Goal: Book appointment/travel/reservation

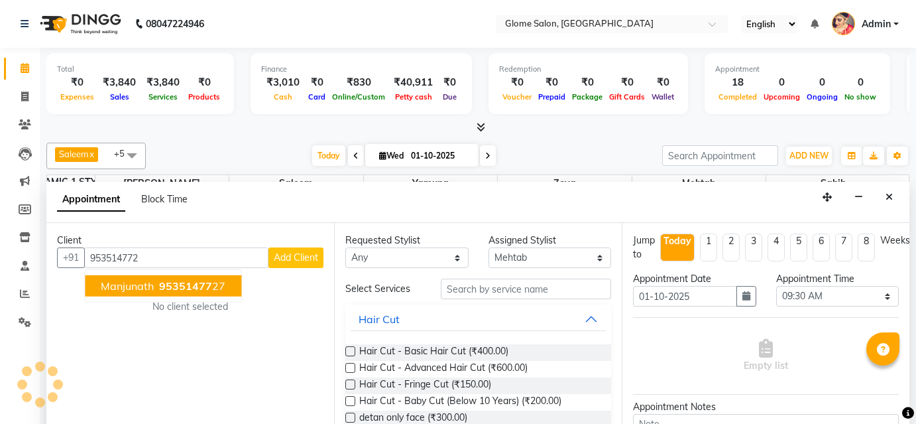
select select "87909"
select select "570"
select select "tentative"
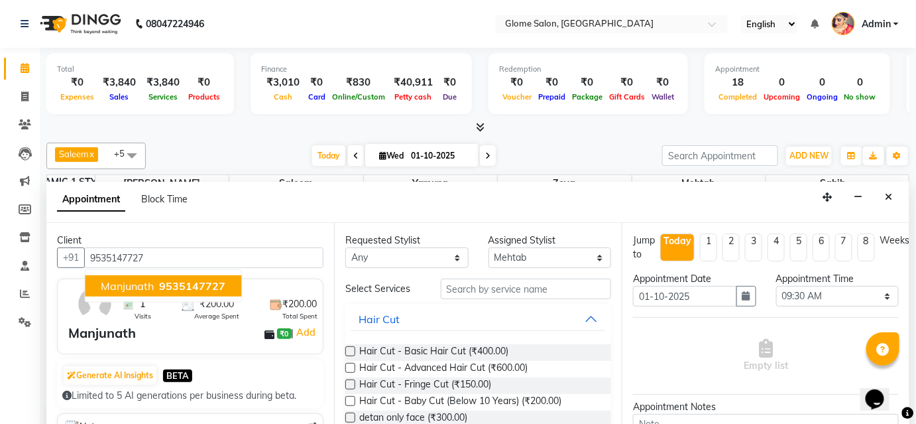
click at [125, 279] on span "Manjunath" at bounding box center [127, 285] width 53 height 13
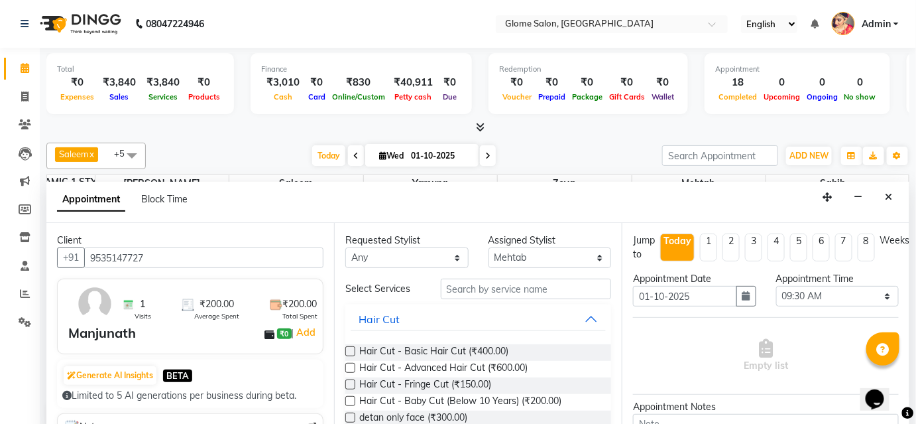
type input "9535147727"
click at [483, 286] on input "text" at bounding box center [526, 288] width 170 height 21
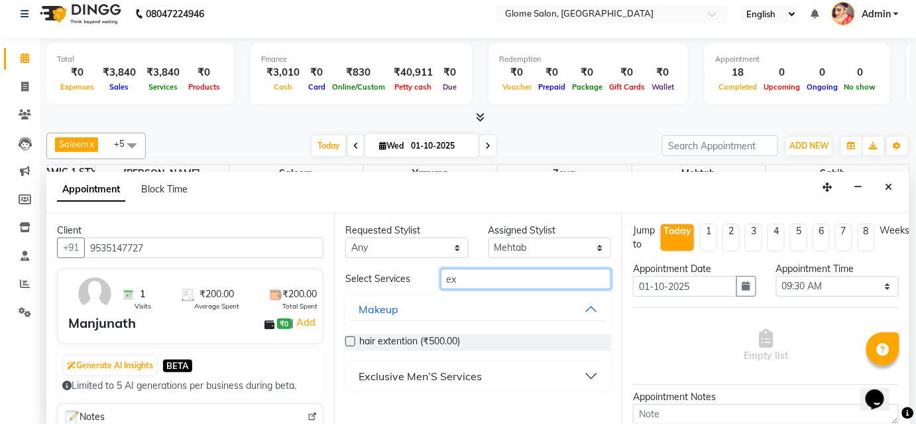
scroll to position [11, 0]
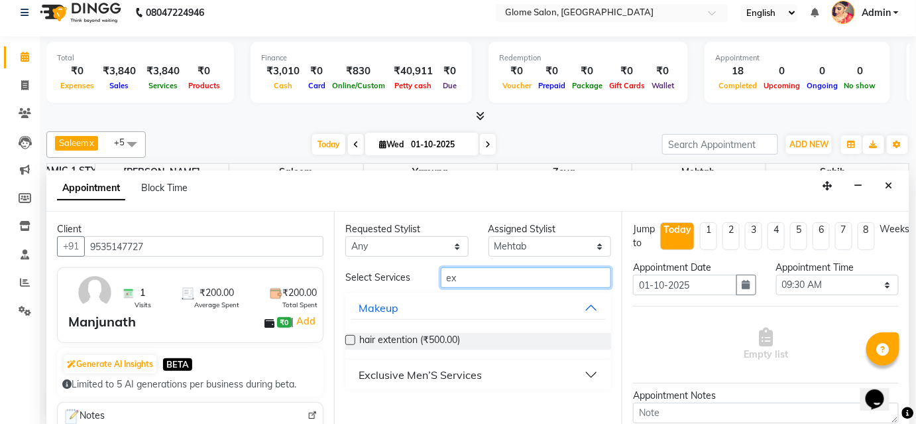
type input "ex"
click at [538, 375] on button "Exclusive Men’S Services" at bounding box center [478, 375] width 255 height 24
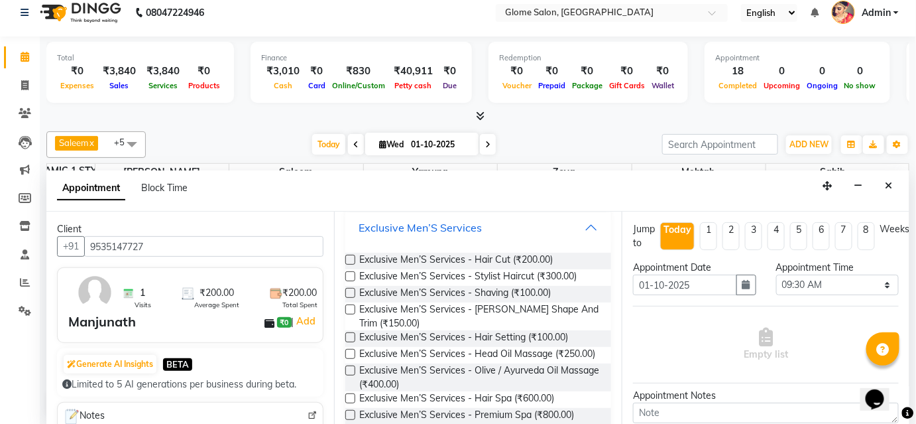
scroll to position [180, 0]
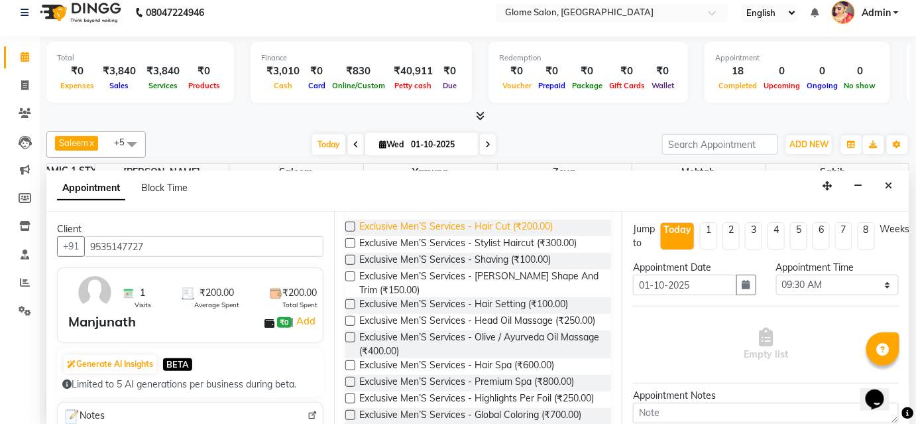
click at [436, 225] on span "Exclusive Men’S Services - Hair Cut (₹200.00)" at bounding box center [456, 227] width 194 height 17
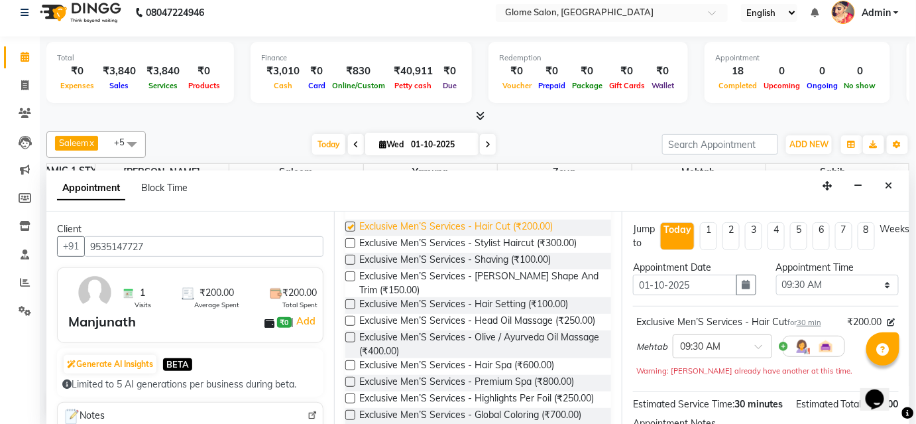
checkbox input "false"
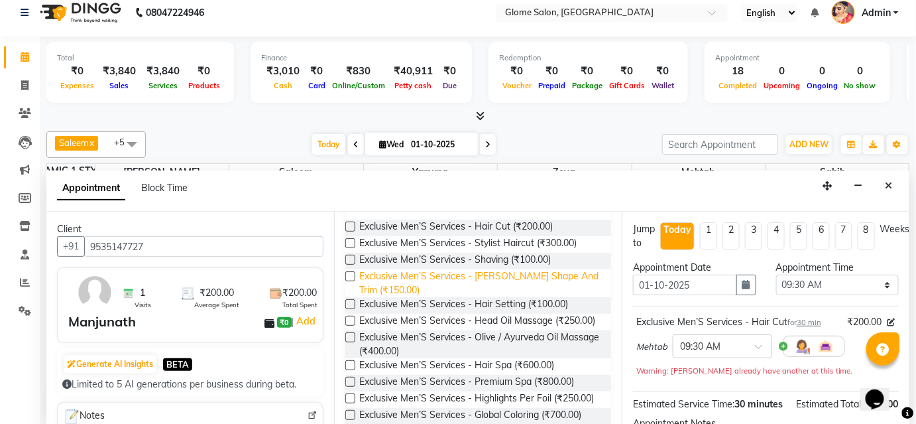
click at [414, 277] on span "Exclusive Men’S Services - [PERSON_NAME] Shape And Trim (₹150.00)" at bounding box center [479, 283] width 241 height 28
checkbox input "false"
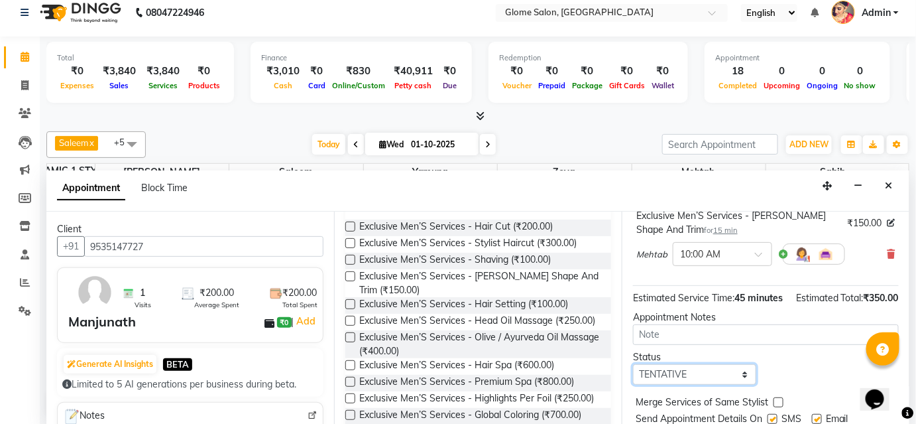
click at [682, 381] on select "Select TENTATIVE CONFIRM CHECK-IN UPCOMING" at bounding box center [694, 374] width 123 height 21
select select "confirm booking"
click at [633, 375] on select "Select TENTATIVE CONFIRM CHECK-IN UPCOMING" at bounding box center [694, 374] width 123 height 21
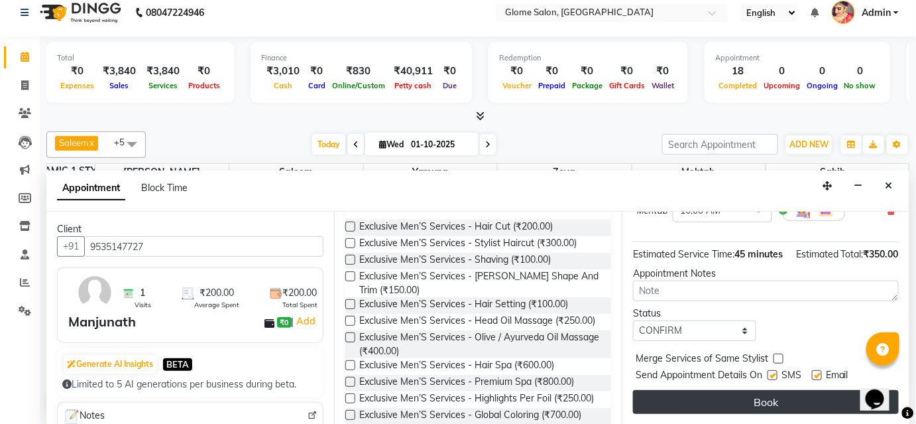
click at [709, 395] on button "Book" at bounding box center [766, 402] width 266 height 24
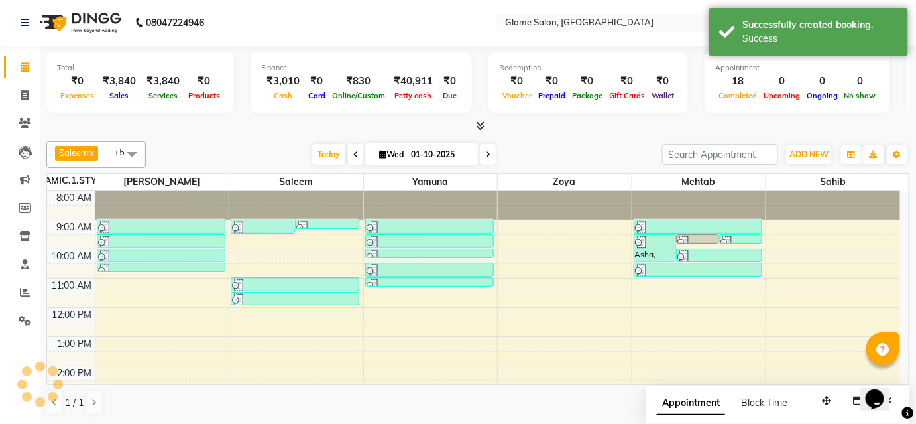
scroll to position [0, 0]
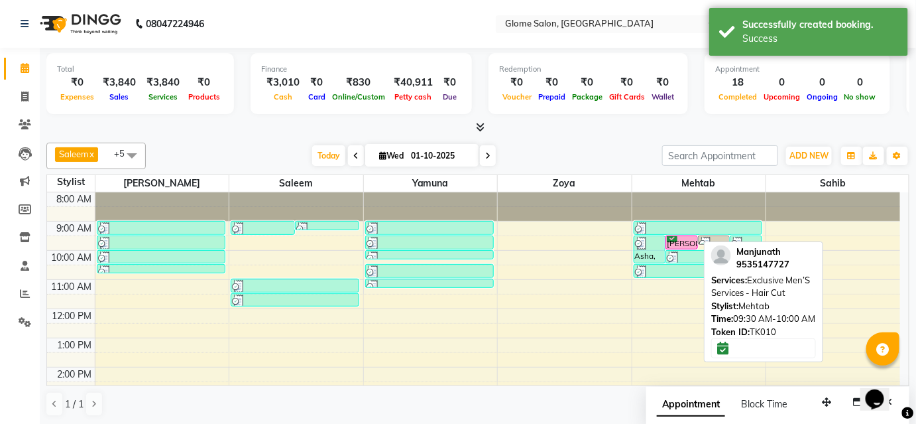
click at [689, 243] on div "[PERSON_NAME], TK10, 09:30 AM-10:00 AM, Exclusive Men’S Services - Hair Cut" at bounding box center [681, 242] width 31 height 13
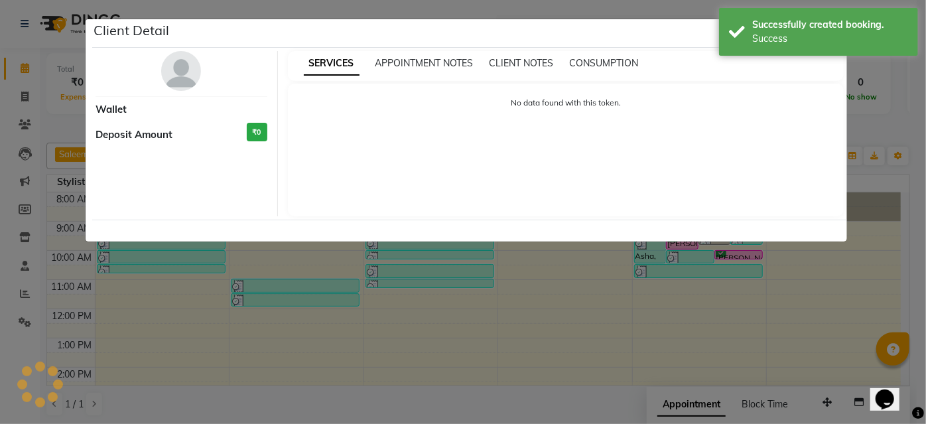
select select "6"
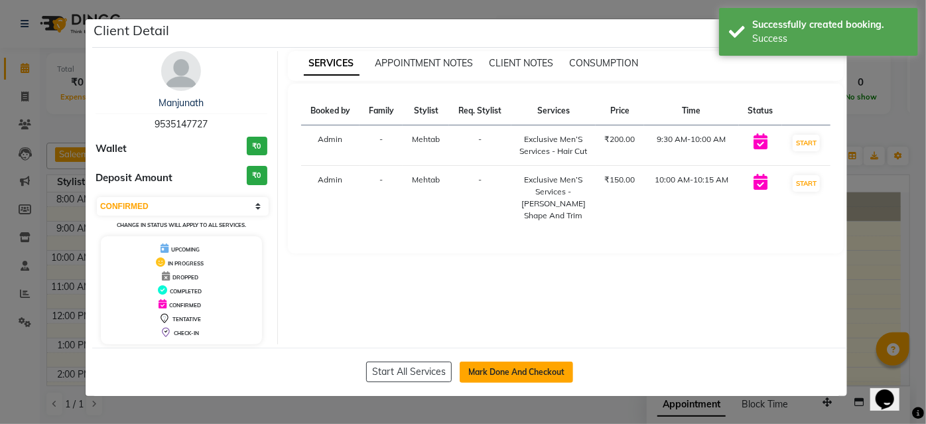
click at [505, 371] on button "Mark Done And Checkout" at bounding box center [515, 371] width 113 height 21
select select "service"
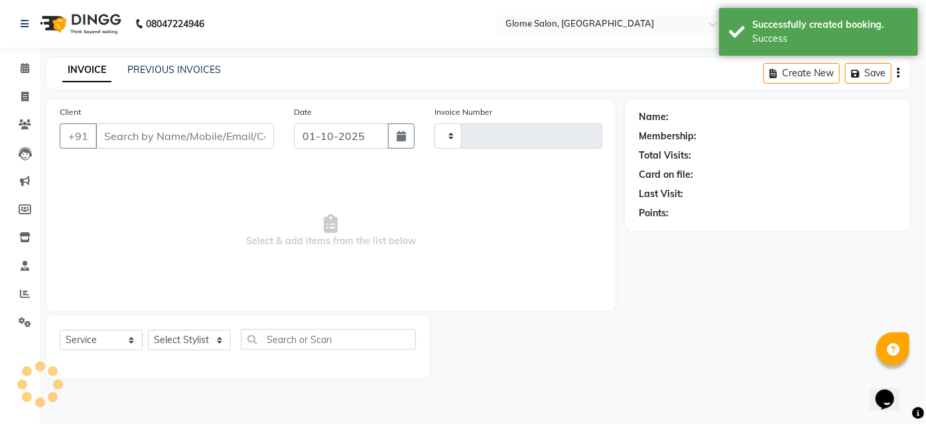
type input "2549"
select select "5199"
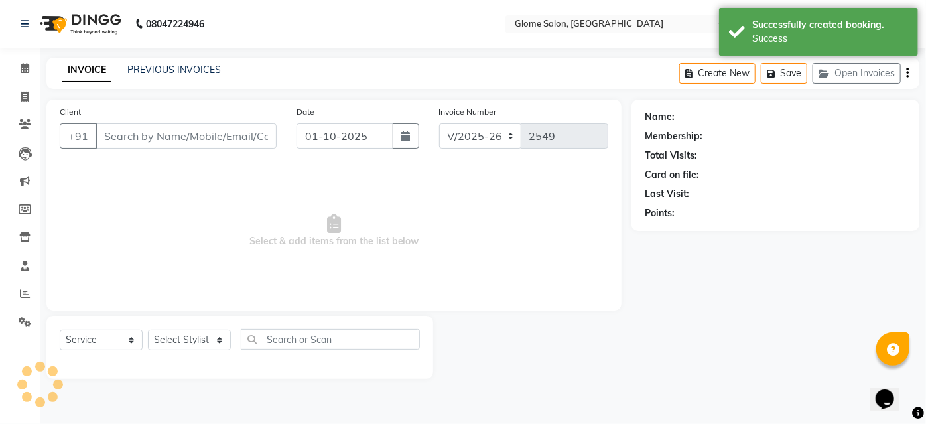
type input "9535147727"
select select "87909"
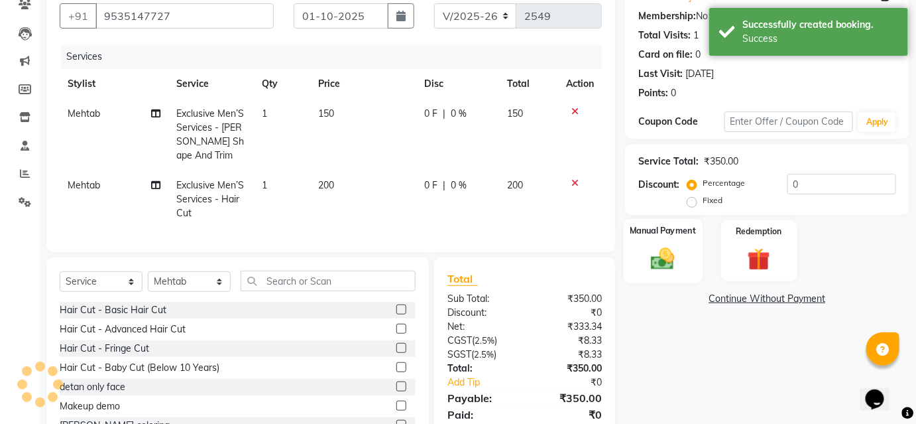
scroll to position [178, 0]
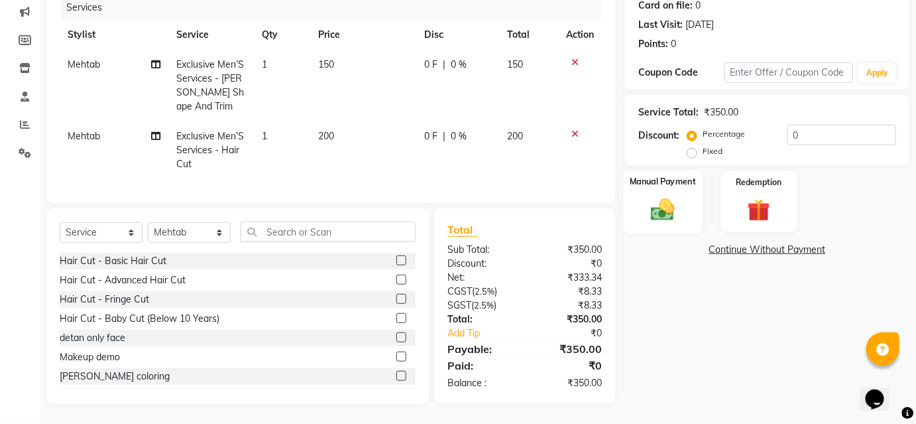
click at [650, 215] on div "Manual Payment" at bounding box center [663, 202] width 79 height 64
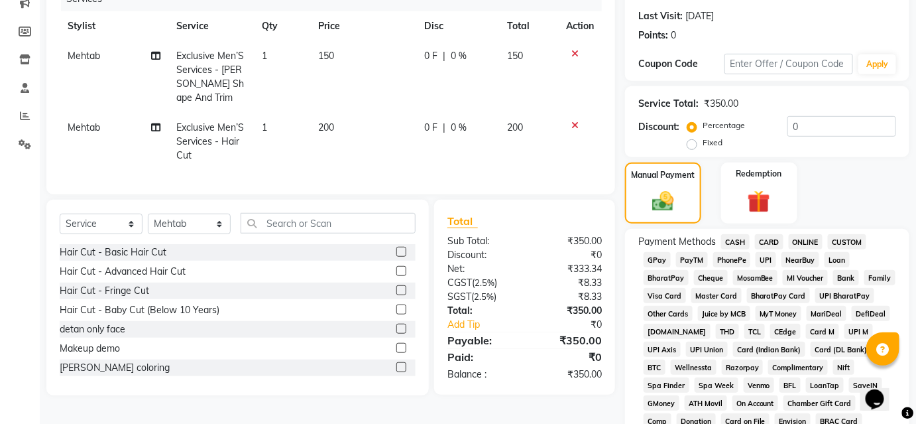
click at [764, 258] on span "UPI" at bounding box center [766, 259] width 21 height 15
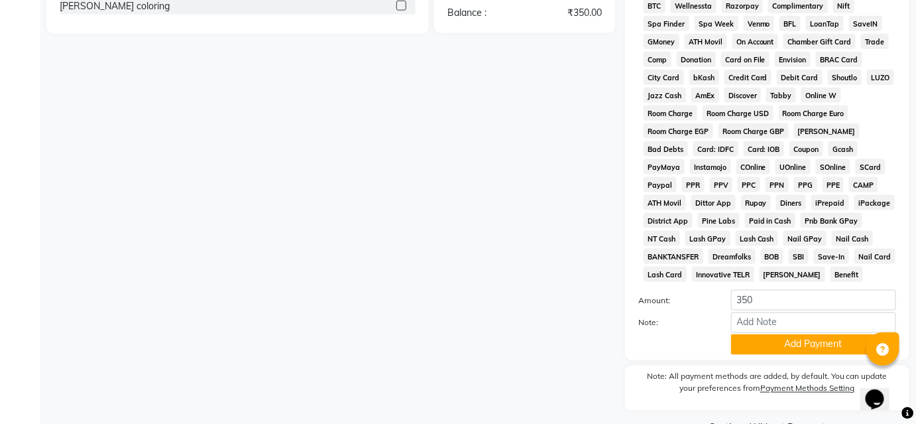
scroll to position [574, 0]
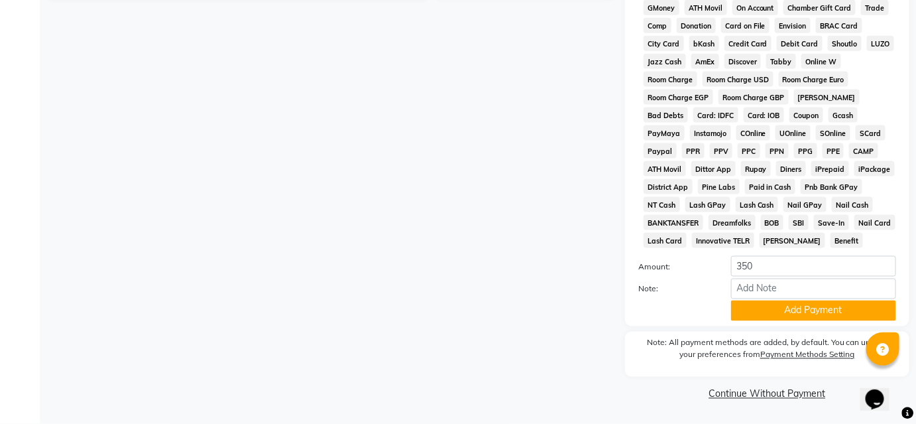
click at [755, 305] on button "Add Payment" at bounding box center [813, 310] width 165 height 21
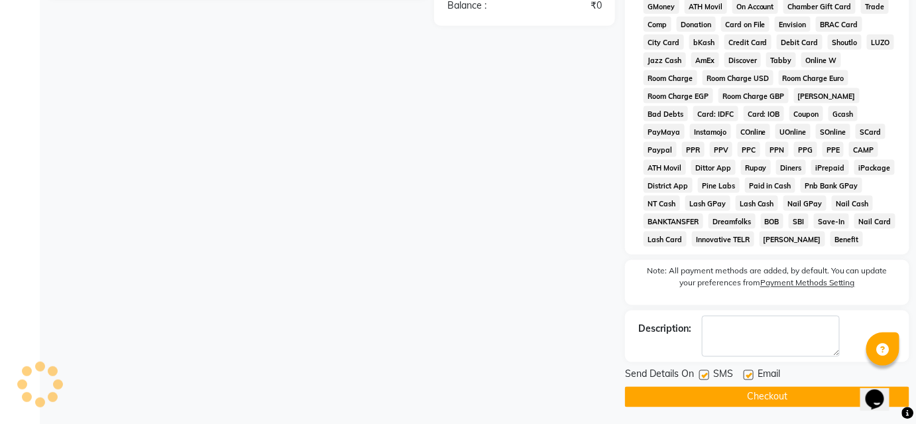
click at [733, 396] on button "Checkout" at bounding box center [767, 397] width 284 height 21
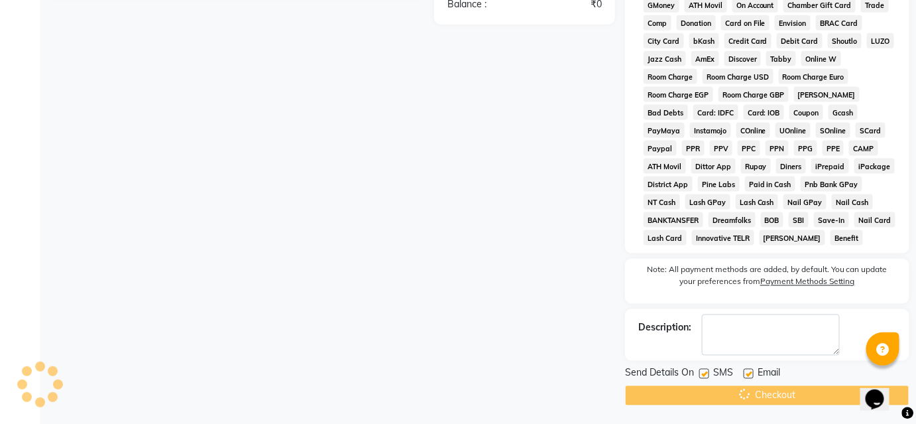
scroll to position [578, 0]
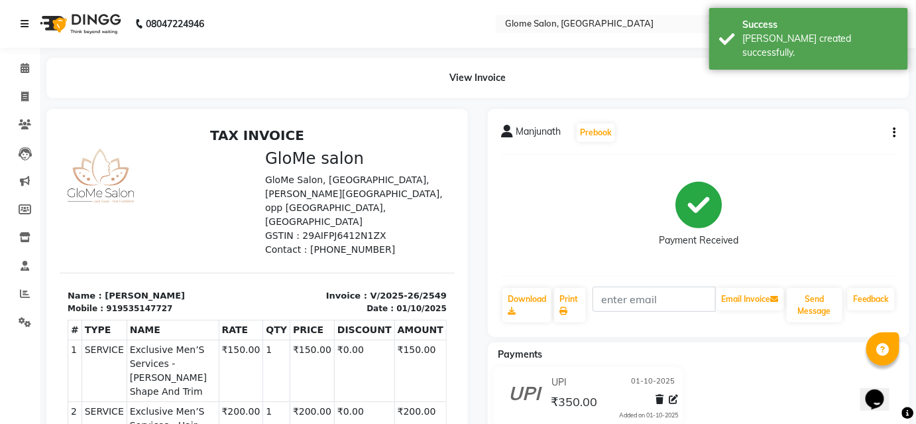
click at [21, 21] on icon at bounding box center [25, 23] width 8 height 9
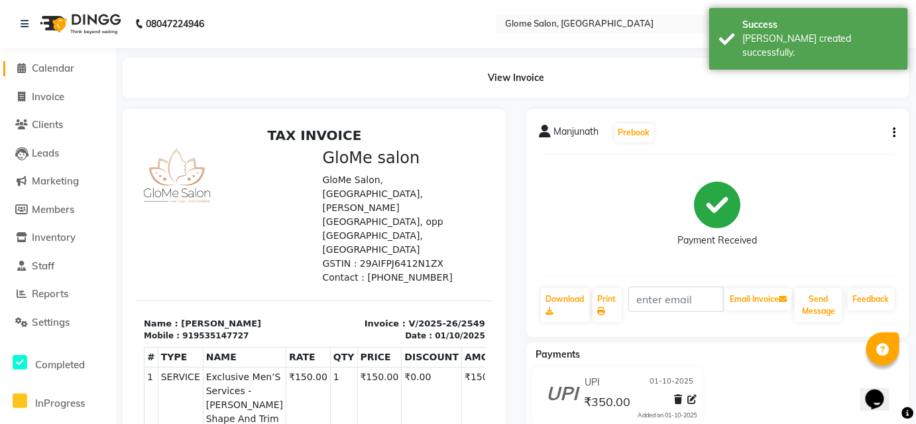
click at [45, 72] on span "Calendar" at bounding box center [53, 68] width 42 height 13
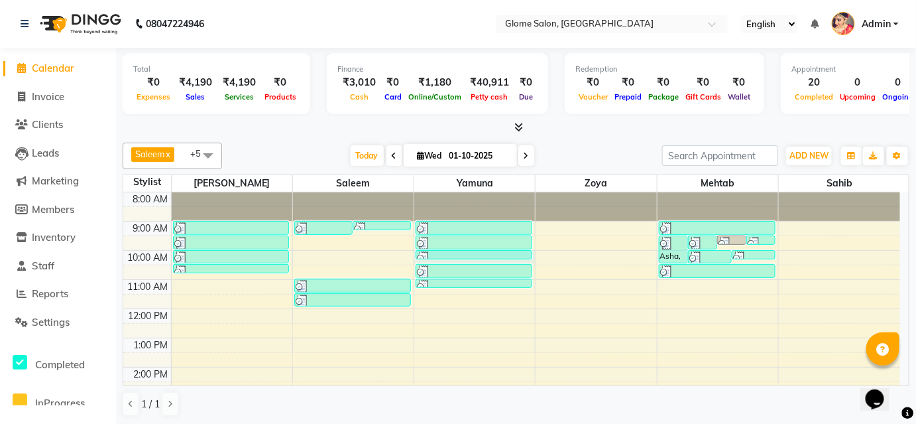
click at [512, 261] on div "8:00 AM 9:00 AM 10:00 AM 11:00 AM 12:00 PM 1:00 PM 2:00 PM 3:00 PM 4:00 PM 5:00…" at bounding box center [511, 381] width 777 height 379
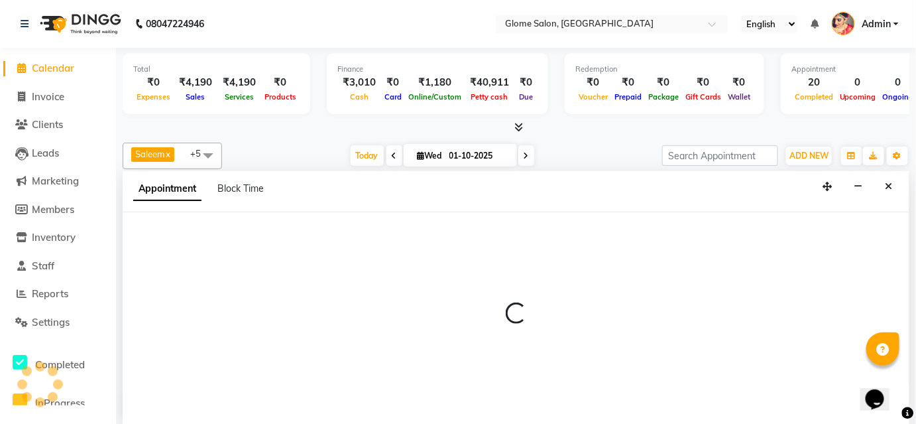
select select "34178"
select select "tentative"
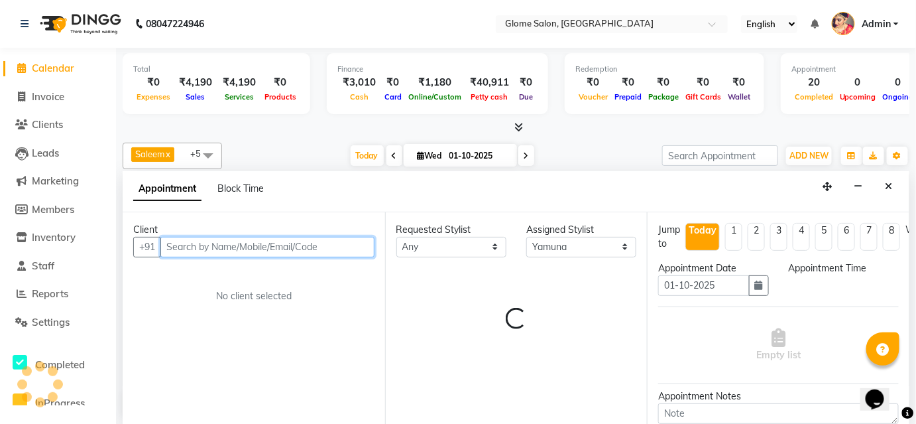
select select "600"
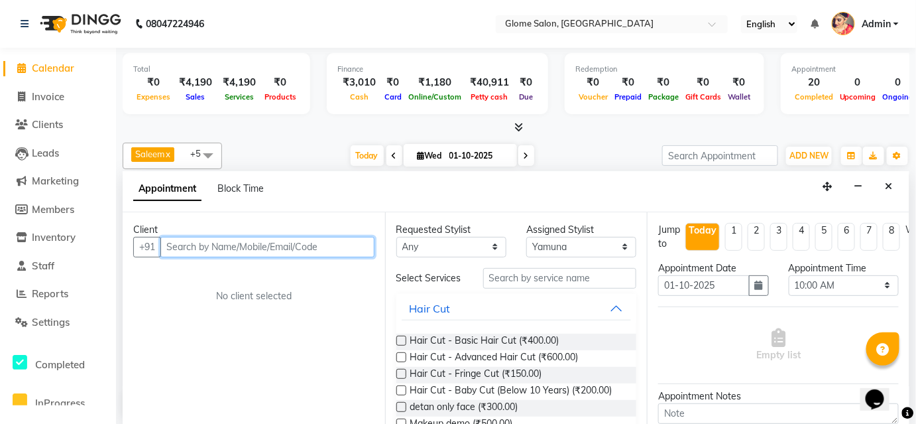
click at [202, 248] on input "text" at bounding box center [267, 247] width 214 height 21
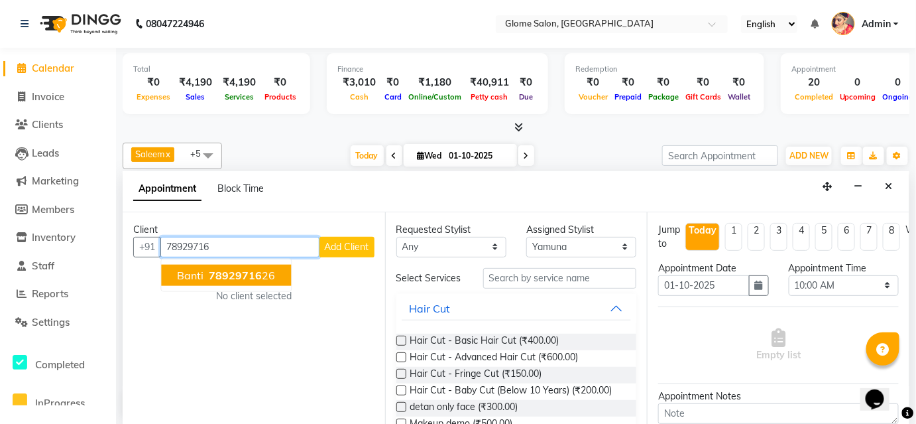
click at [196, 272] on span "Banti" at bounding box center [190, 275] width 27 height 13
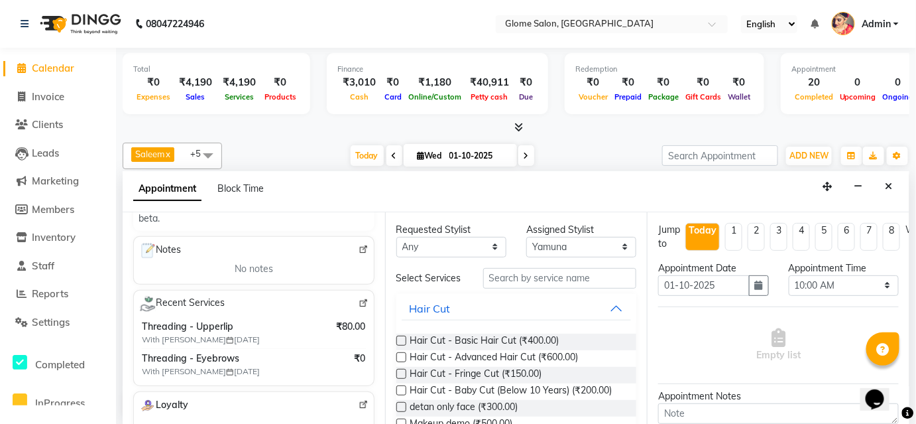
type input "7892971626"
click at [505, 281] on input "text" at bounding box center [560, 278] width 154 height 21
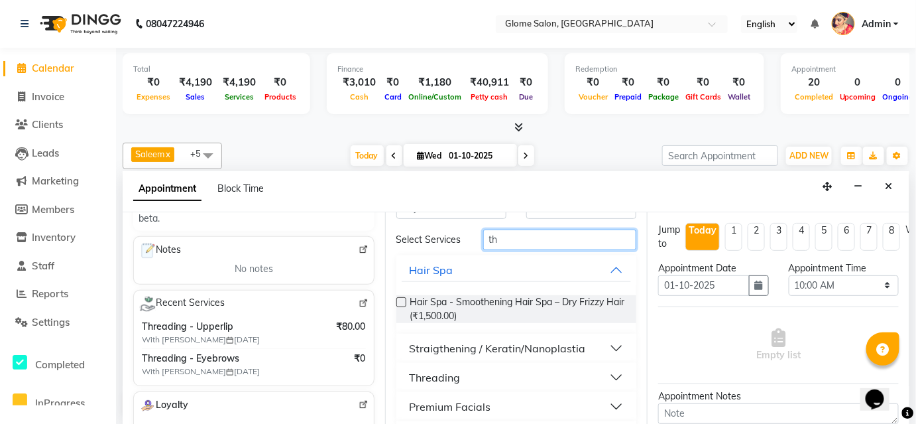
scroll to position [60, 0]
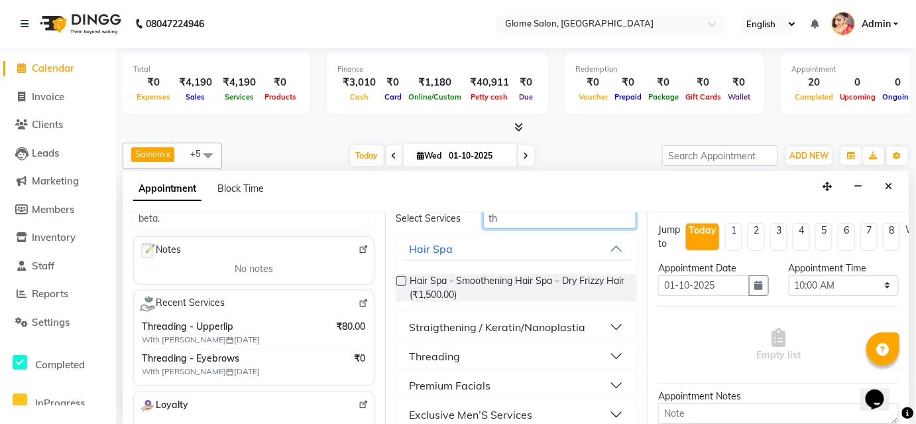
type input "th"
click at [497, 358] on button "Threading" at bounding box center [517, 356] width 230 height 24
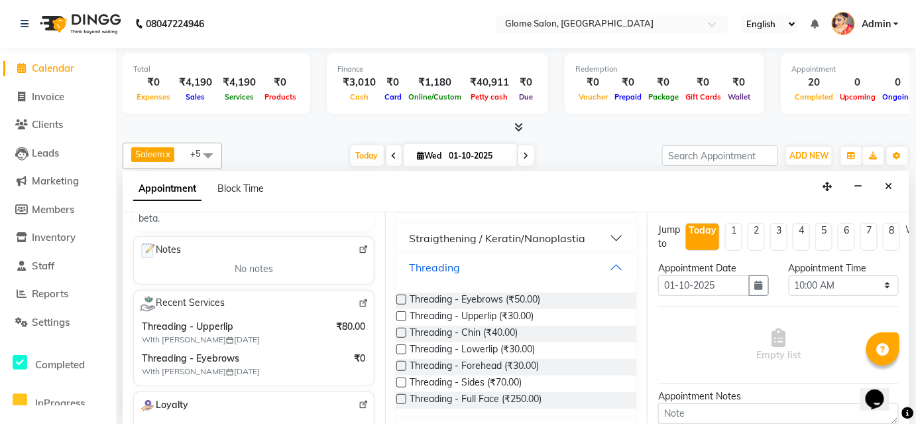
scroll to position [120, 0]
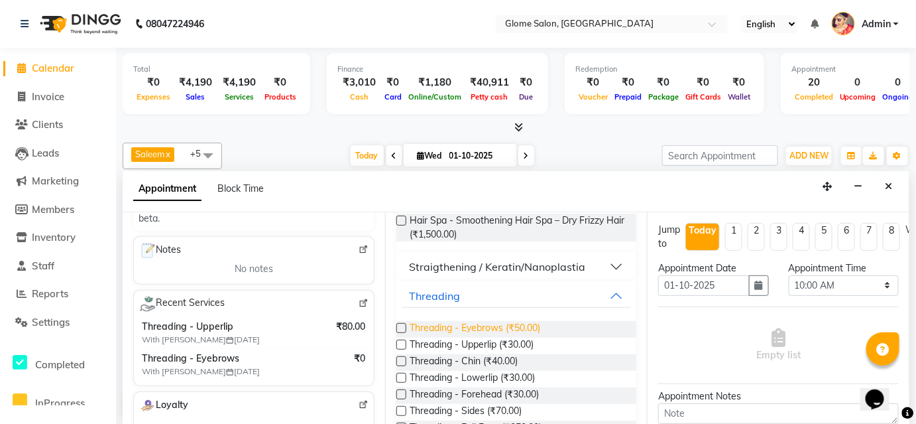
click at [483, 335] on span "Threading - Eyebrows (₹50.00)" at bounding box center [475, 329] width 131 height 17
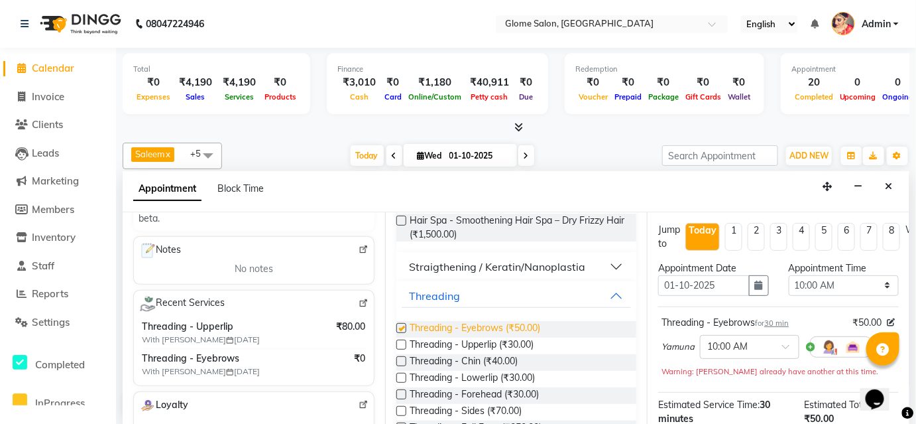
checkbox input "false"
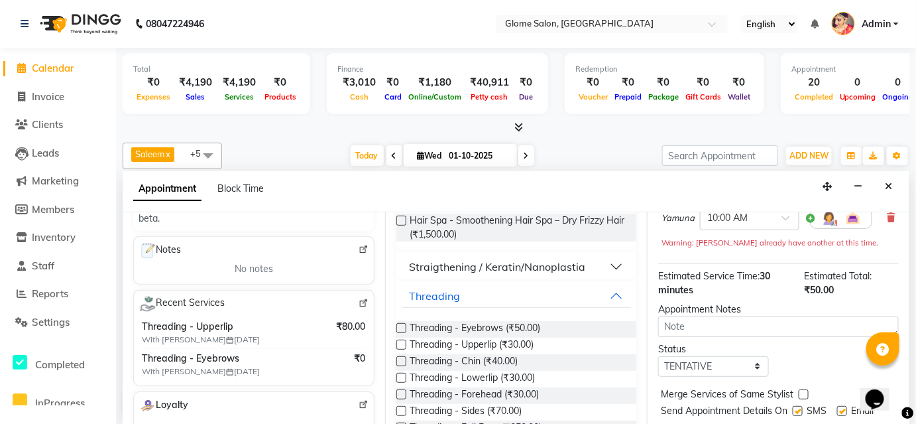
scroll to position [171, 0]
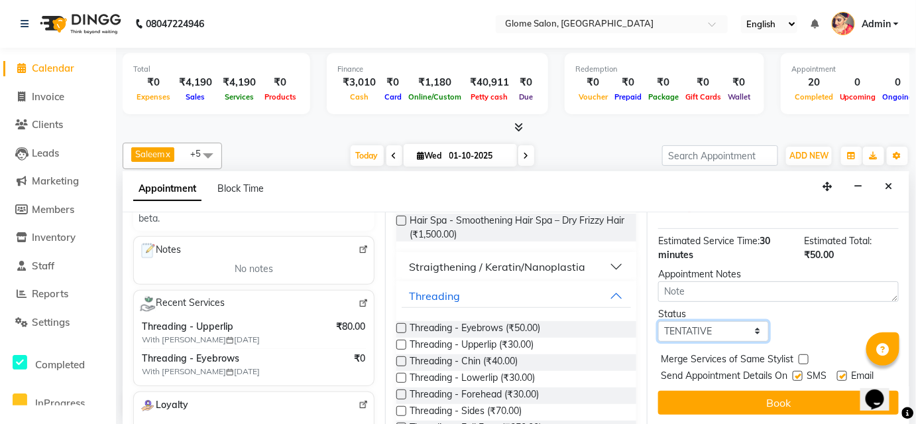
click at [748, 323] on select "Select TENTATIVE CONFIRM CHECK-IN UPCOMING" at bounding box center [713, 331] width 110 height 21
select select "confirm booking"
click at [658, 321] on select "Select TENTATIVE CONFIRM CHECK-IN UPCOMING" at bounding box center [713, 331] width 110 height 21
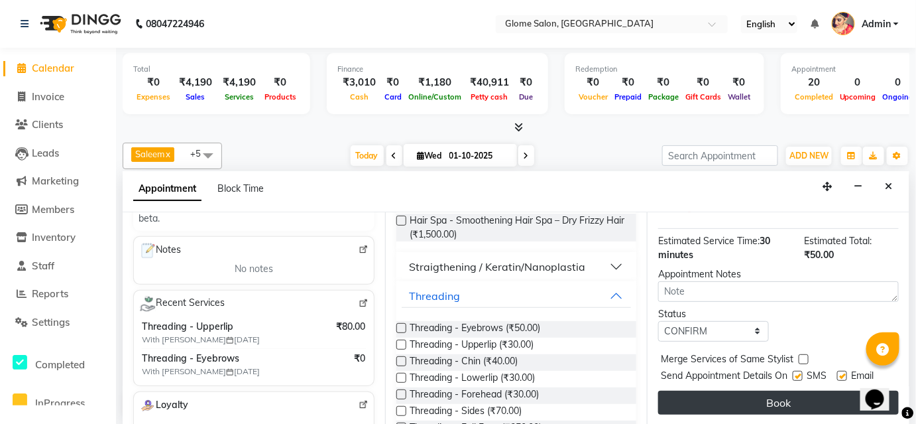
click at [730, 390] on button "Book" at bounding box center [778, 402] width 241 height 24
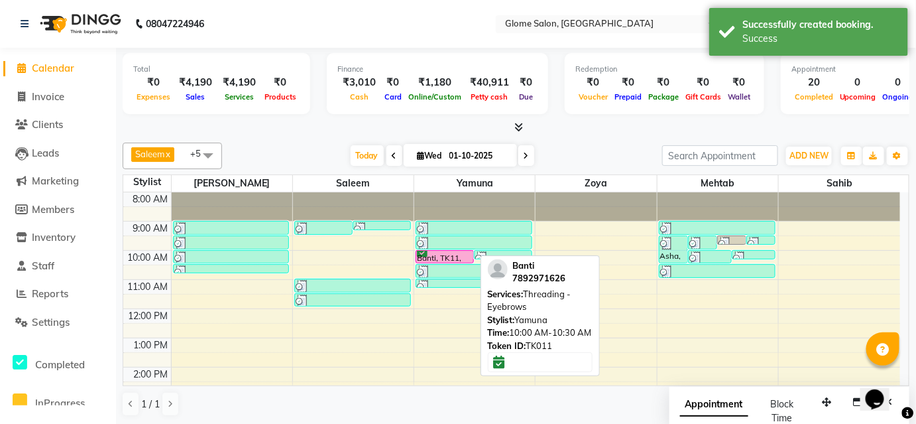
click at [442, 257] on div "Banti, TK11, 10:00 AM-10:30 AM, Threading - Eyebrows" at bounding box center [444, 257] width 57 height 12
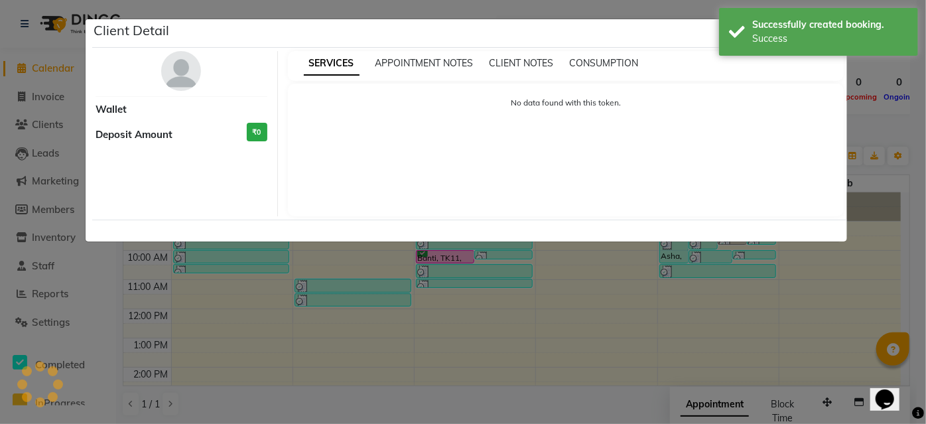
select select "6"
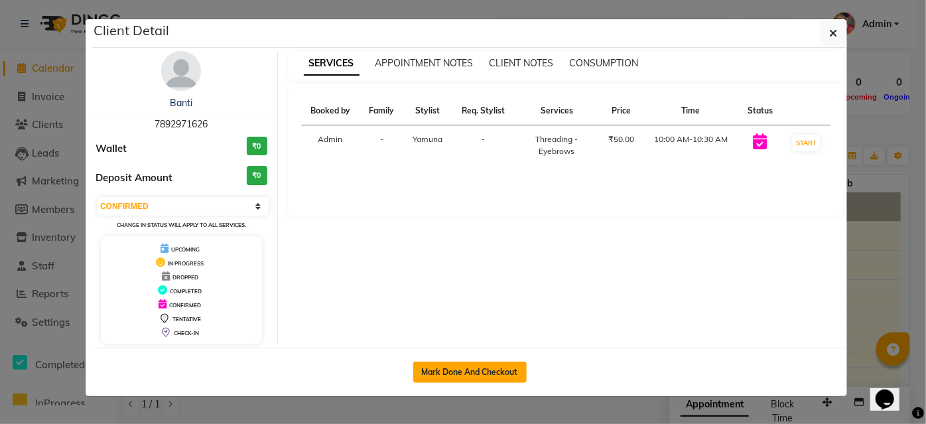
click at [491, 369] on button "Mark Done And Checkout" at bounding box center [469, 371] width 113 height 21
select select "service"
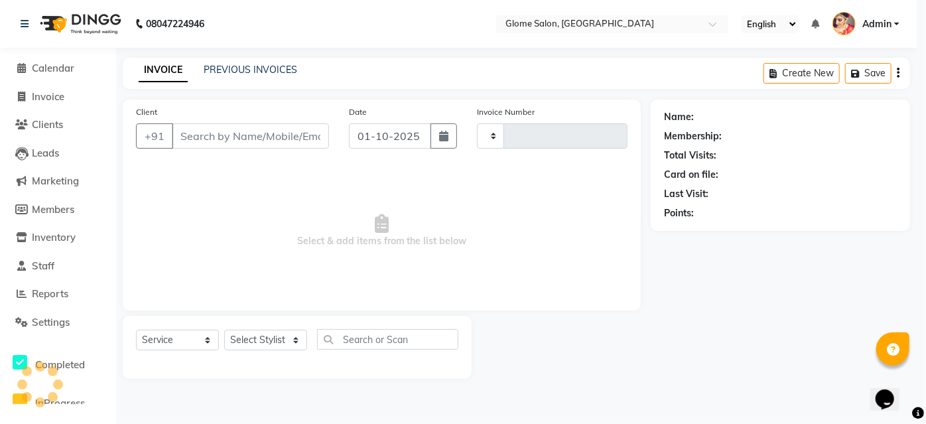
type input "2550"
select select "5199"
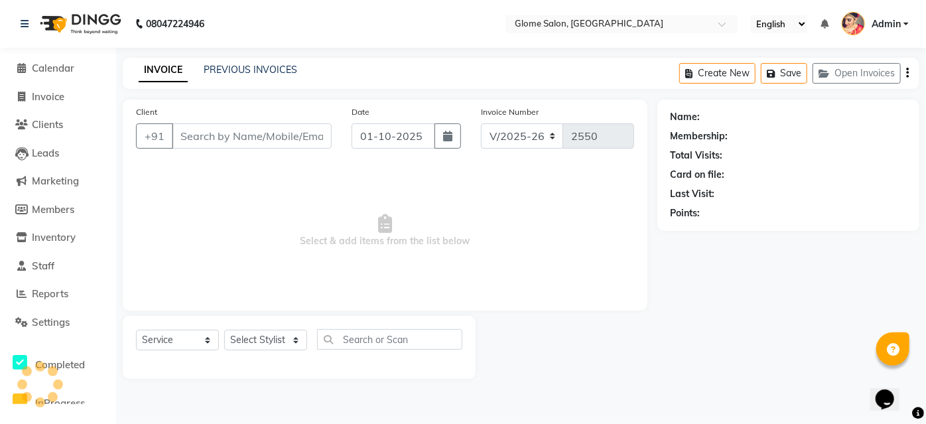
type input "7892971626"
select select "34178"
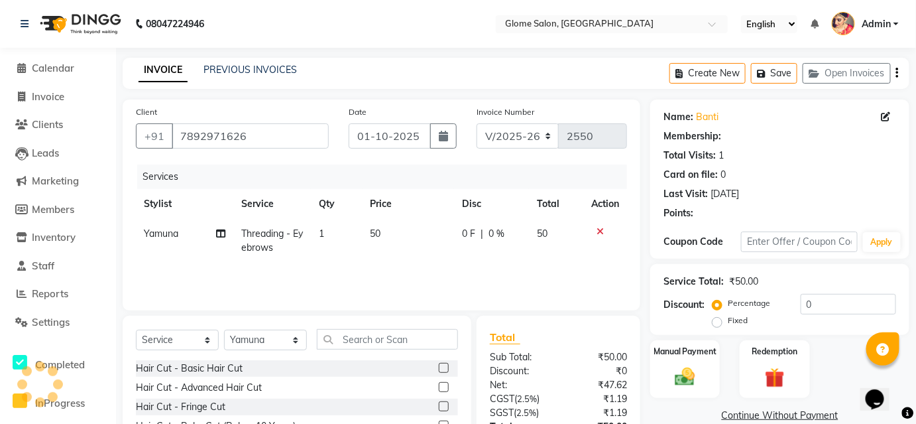
select select "1: Object"
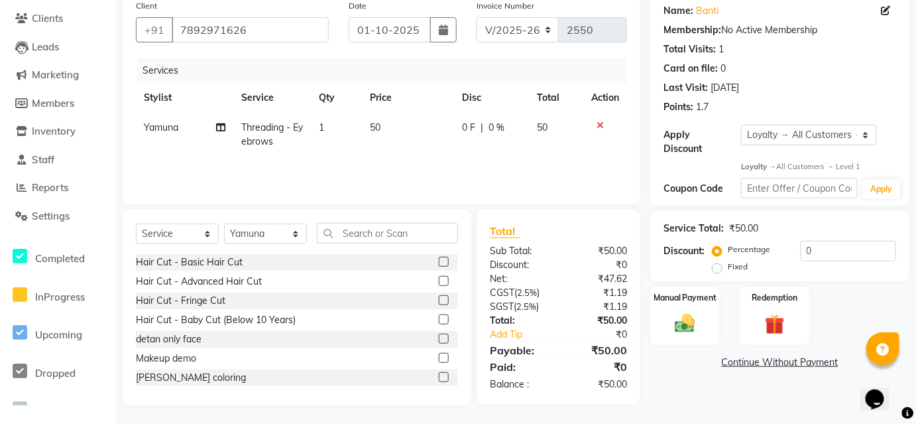
scroll to position [107, 0]
click at [728, 260] on label "Fixed" at bounding box center [738, 266] width 20 height 12
click at [715, 261] on input "Fixed" at bounding box center [719, 265] width 9 height 9
radio input "true"
click at [808, 240] on input "0" at bounding box center [848, 250] width 95 height 21
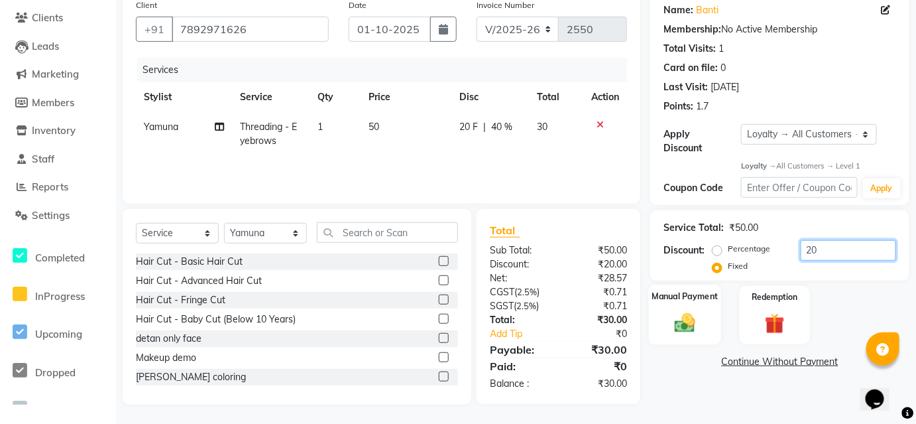
type input "20"
click at [693, 315] on img at bounding box center [685, 323] width 34 height 24
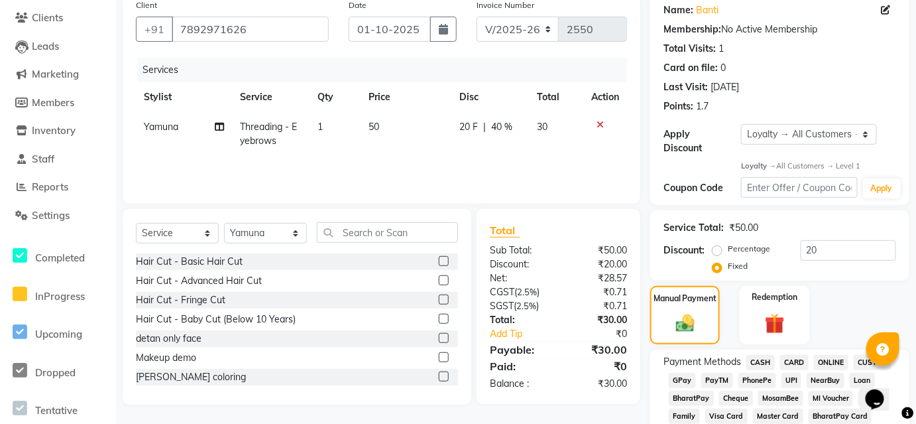
click at [759, 355] on span "CASH" at bounding box center [761, 362] width 29 height 15
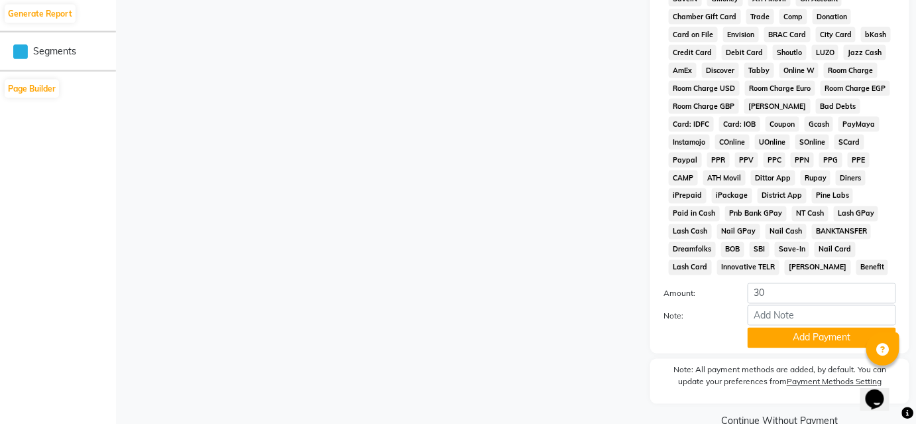
scroll to position [667, 0]
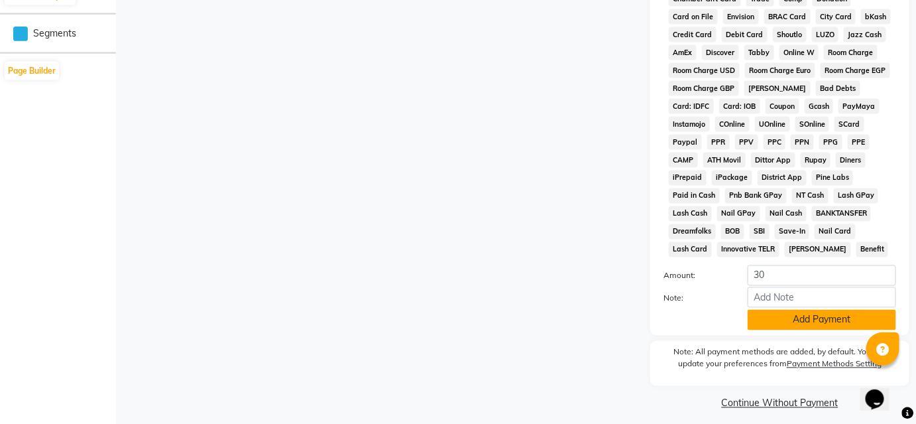
click at [774, 310] on button "Add Payment" at bounding box center [822, 320] width 149 height 21
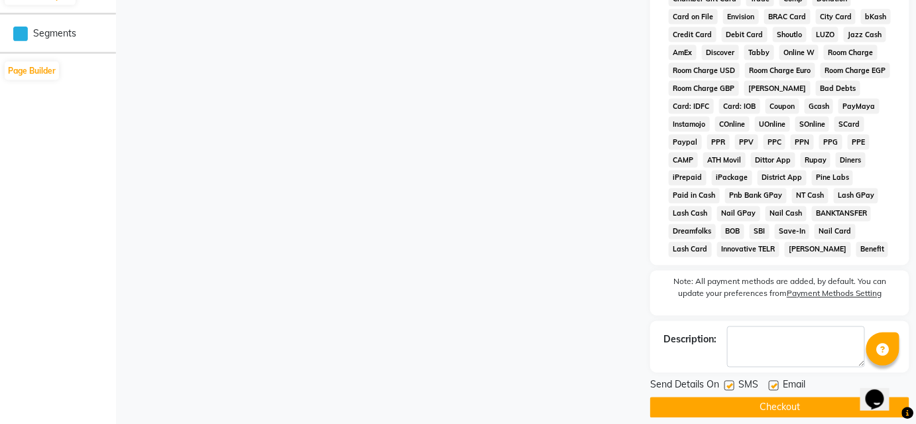
click at [806, 398] on button "Checkout" at bounding box center [779, 407] width 259 height 21
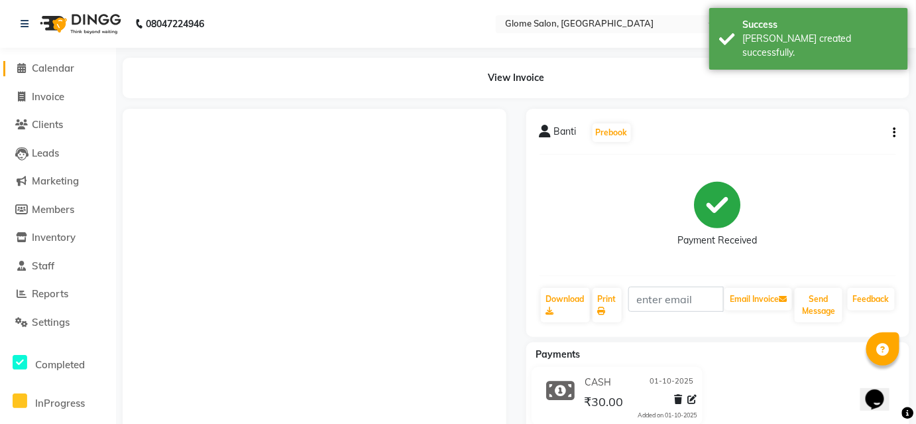
click at [51, 68] on span "Calendar" at bounding box center [53, 68] width 42 height 13
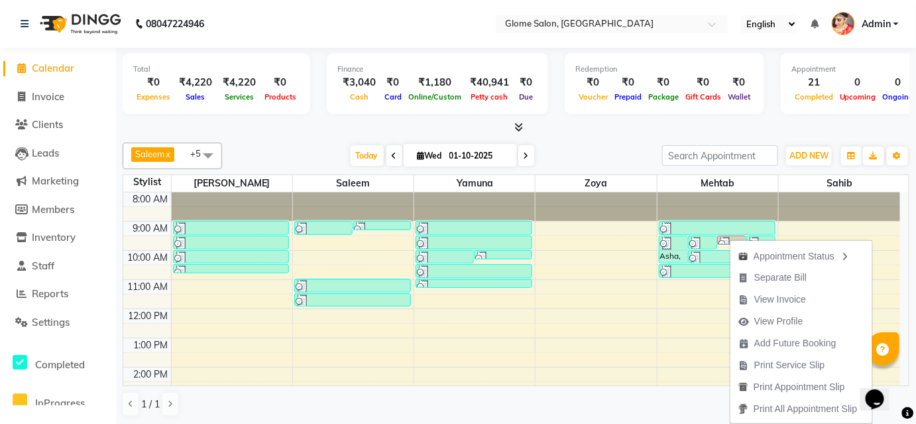
click at [688, 389] on div "Saleem x Yamuna x [PERSON_NAME] x [PERSON_NAME] x Sahib x +5 UnSelect All [PERS…" at bounding box center [516, 279] width 787 height 284
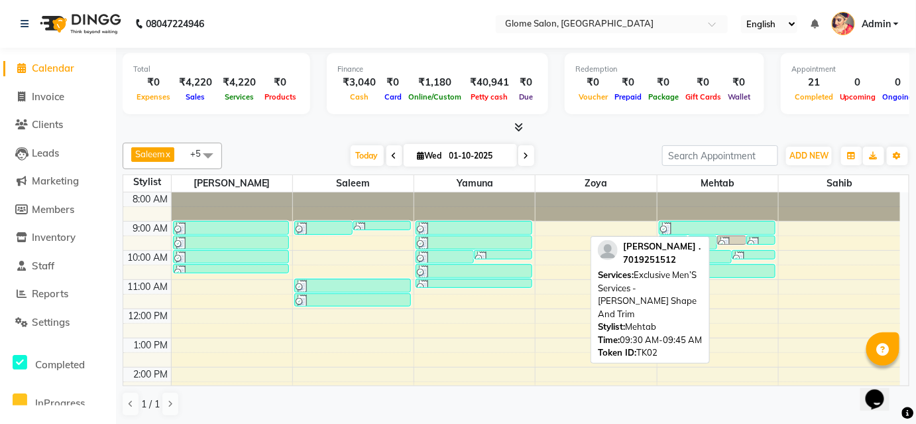
click at [732, 237] on div at bounding box center [732, 243] width 27 height 13
select select "3"
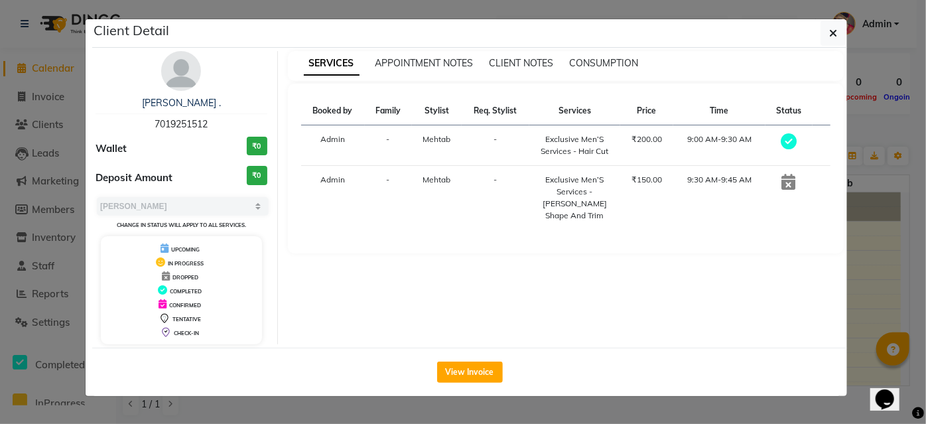
click at [788, 188] on icon at bounding box center [789, 182] width 14 height 16
click at [786, 185] on icon at bounding box center [789, 182] width 14 height 16
click at [475, 371] on button "View Invoice" at bounding box center [470, 371] width 66 height 21
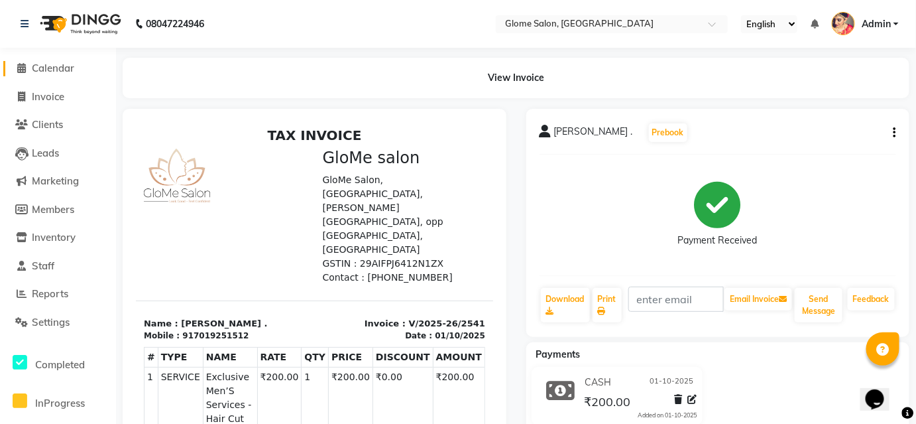
click at [62, 66] on span "Calendar" at bounding box center [53, 68] width 42 height 13
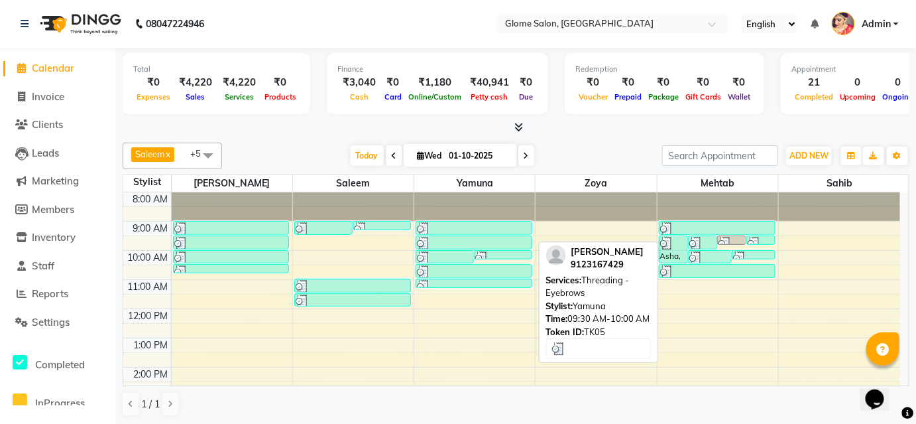
click at [448, 219] on div at bounding box center [474, 206] width 121 height 29
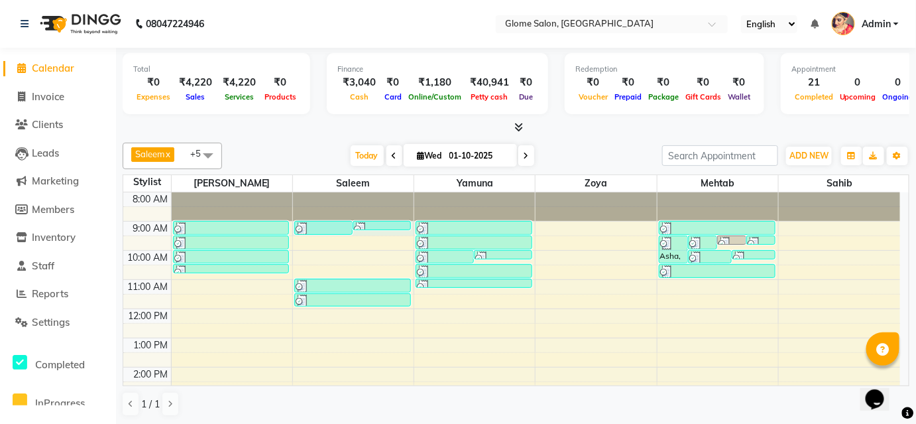
click at [367, 231] on div "8:00 AM 9:00 AM 10:00 AM 11:00 AM 12:00 PM 1:00 PM 2:00 PM 3:00 PM 4:00 PM 5:00…" at bounding box center [511, 381] width 777 height 379
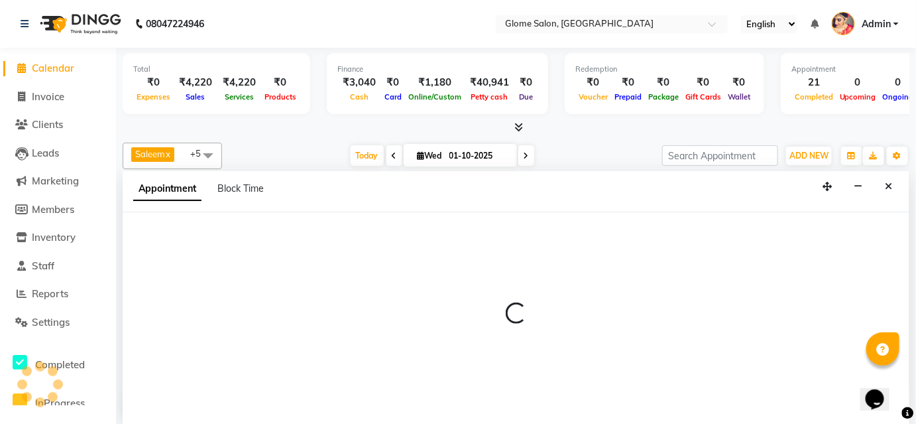
select select "40075"
select select "540"
select select "tentative"
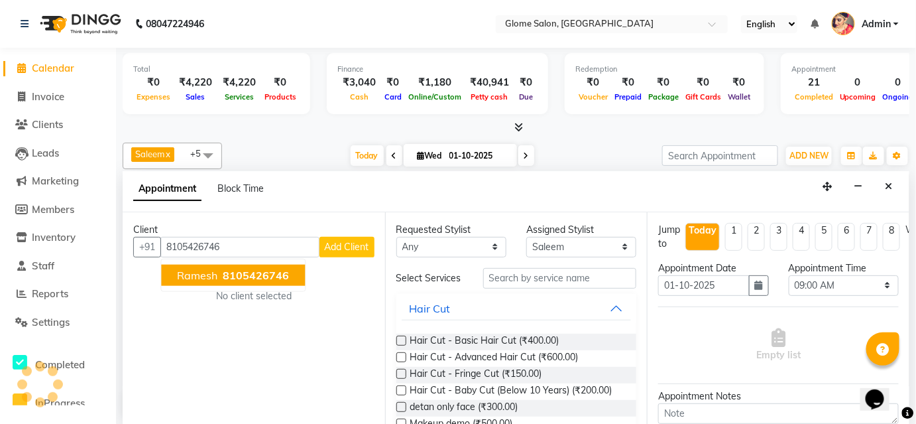
click at [219, 277] on button "Ramesh 8105426746" at bounding box center [233, 275] width 144 height 21
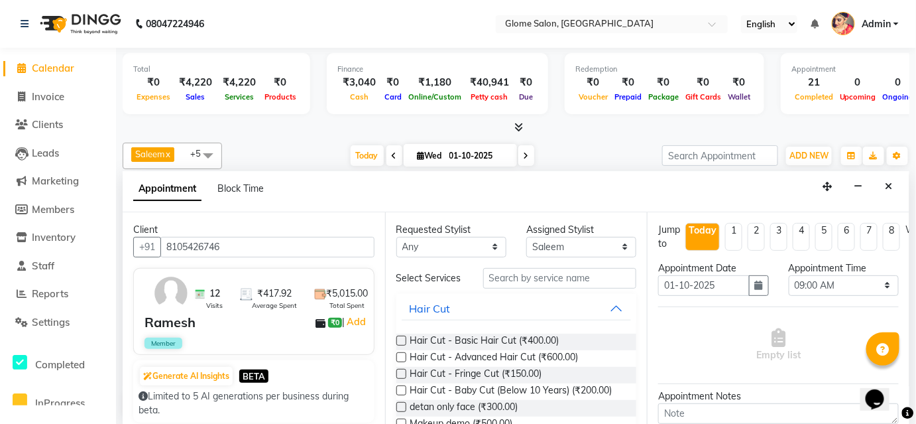
type input "8105426746"
click at [496, 280] on input "text" at bounding box center [560, 278] width 154 height 21
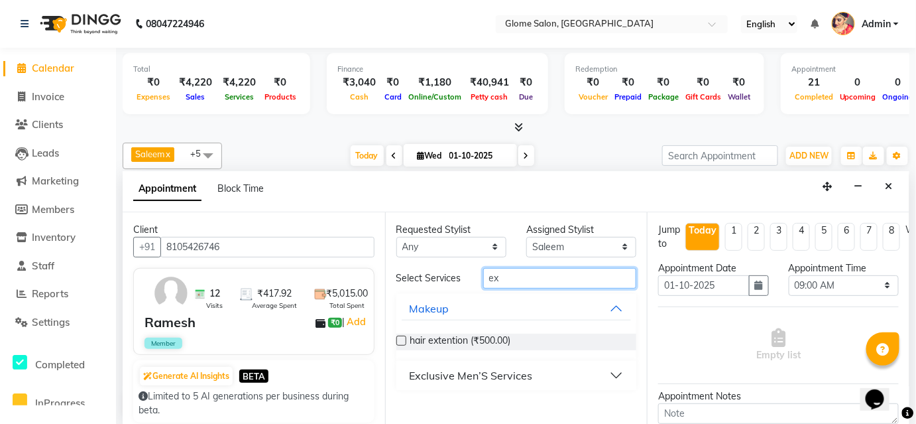
type input "ex"
click at [550, 370] on button "Exclusive Men’S Services" at bounding box center [517, 375] width 230 height 24
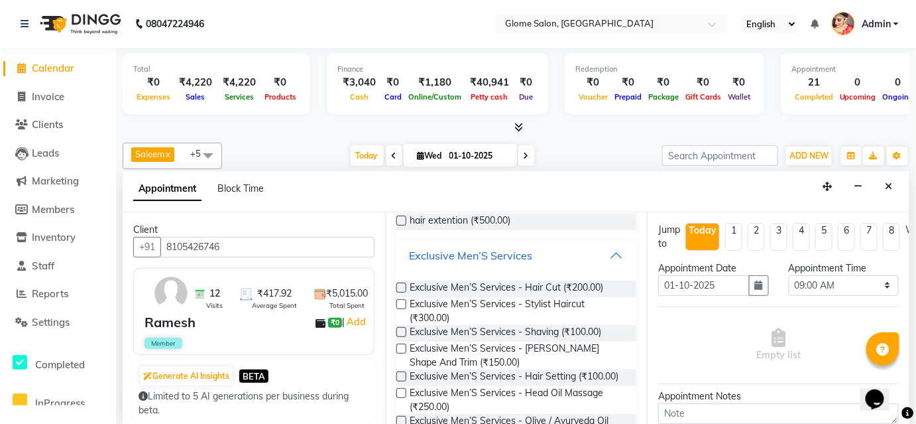
scroll to position [180, 0]
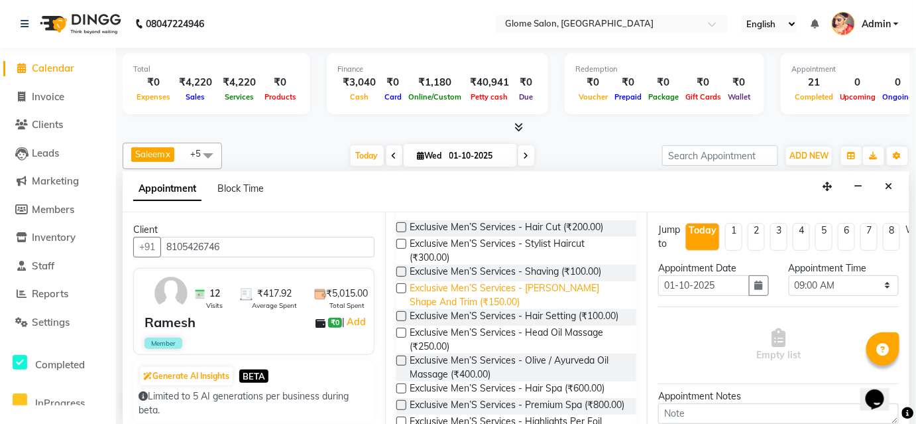
click at [485, 294] on span "Exclusive Men’S Services - [PERSON_NAME] Shape And Trim (₹150.00)" at bounding box center [518, 295] width 216 height 28
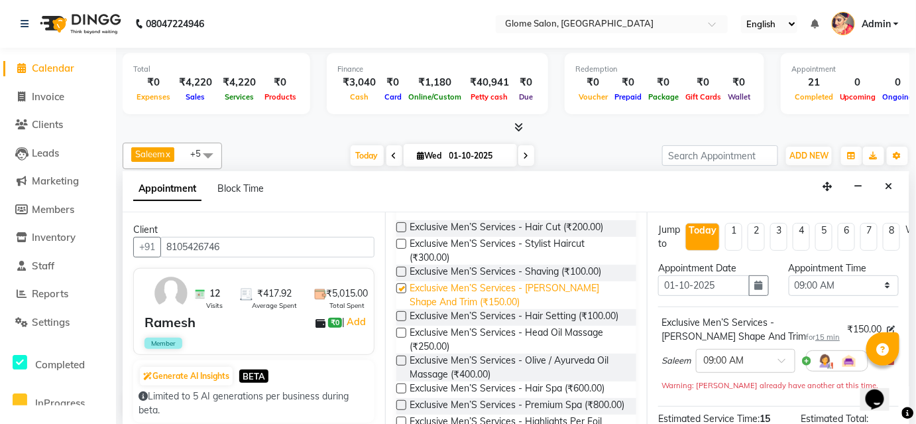
checkbox input "false"
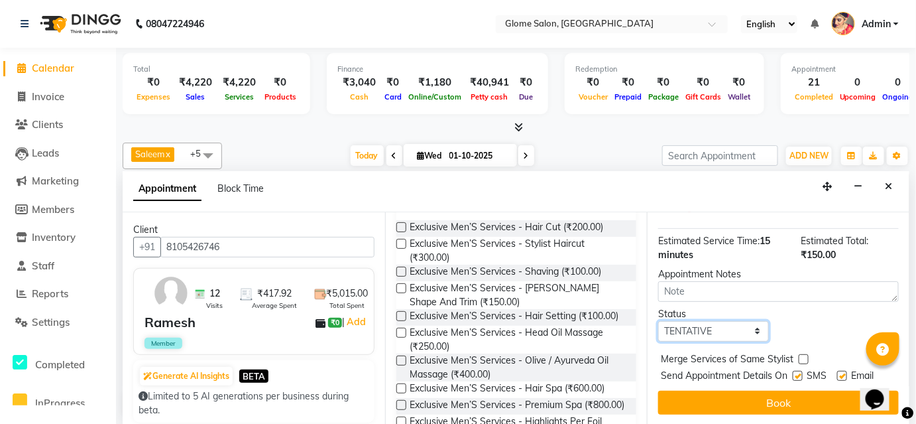
click at [684, 329] on select "Select TENTATIVE CONFIRM CHECK-IN UPCOMING" at bounding box center [713, 331] width 110 height 21
select select "confirm booking"
click at [658, 321] on select "Select TENTATIVE CONFIRM CHECK-IN UPCOMING" at bounding box center [713, 331] width 110 height 21
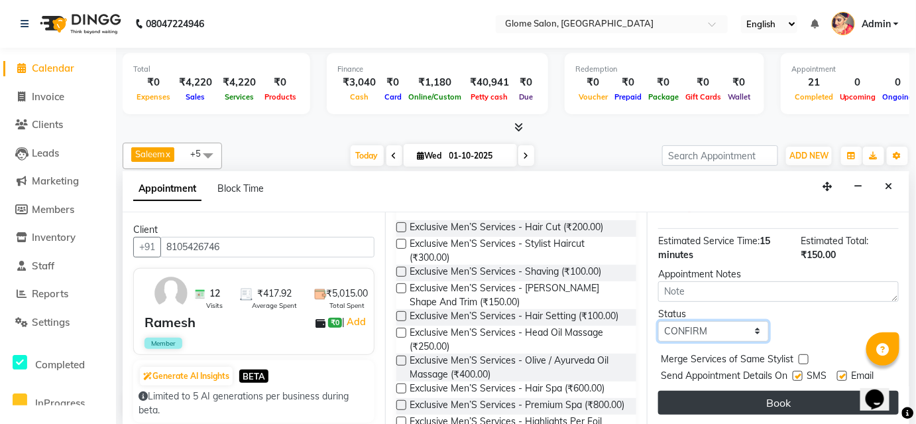
scroll to position [186, 0]
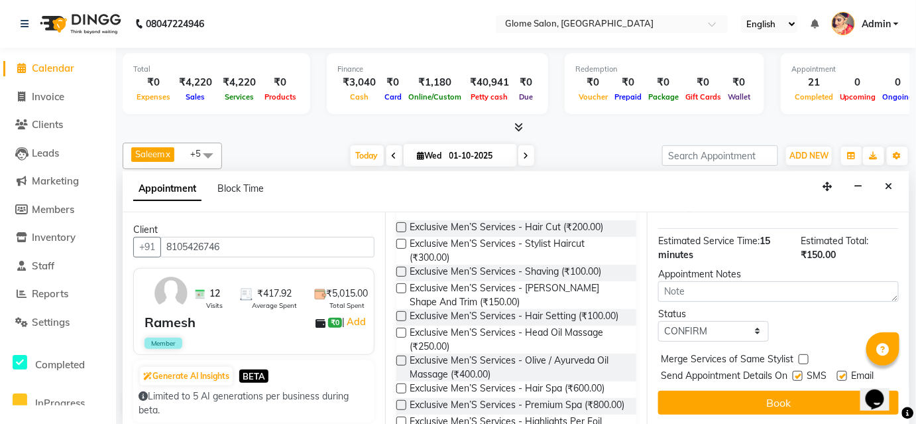
click at [721, 390] on button "Book" at bounding box center [778, 402] width 241 height 24
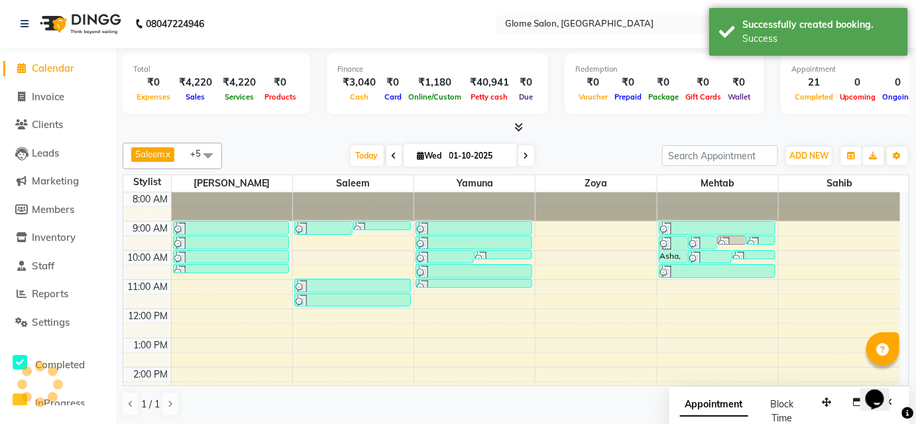
scroll to position [0, 0]
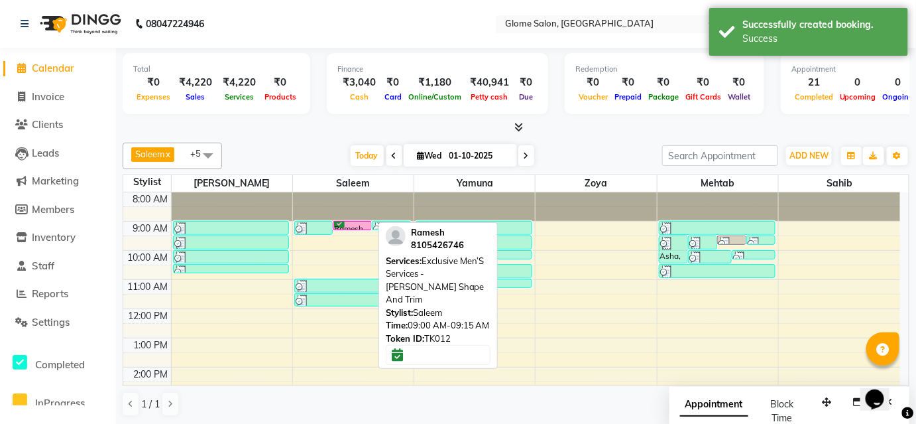
click at [345, 225] on div "Ramesh, TK12, 09:00 AM-09:15 AM, Exclusive Men’S Services - [PERSON_NAME] Shape…" at bounding box center [352, 225] width 38 height 8
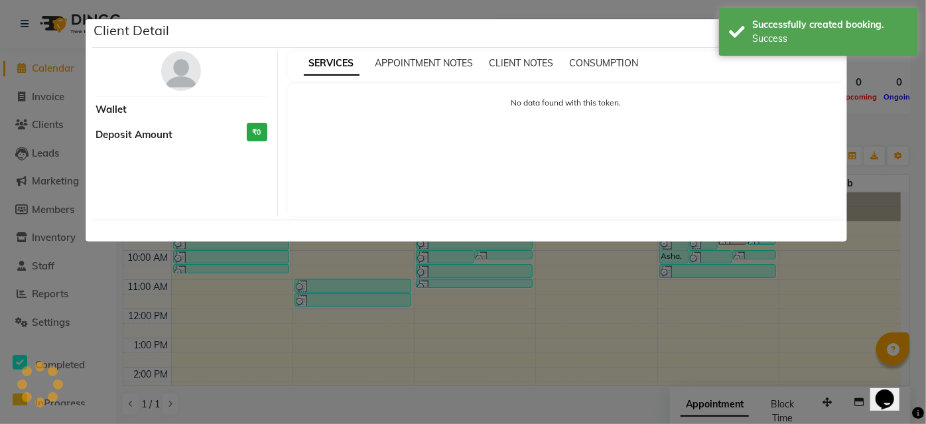
select select "6"
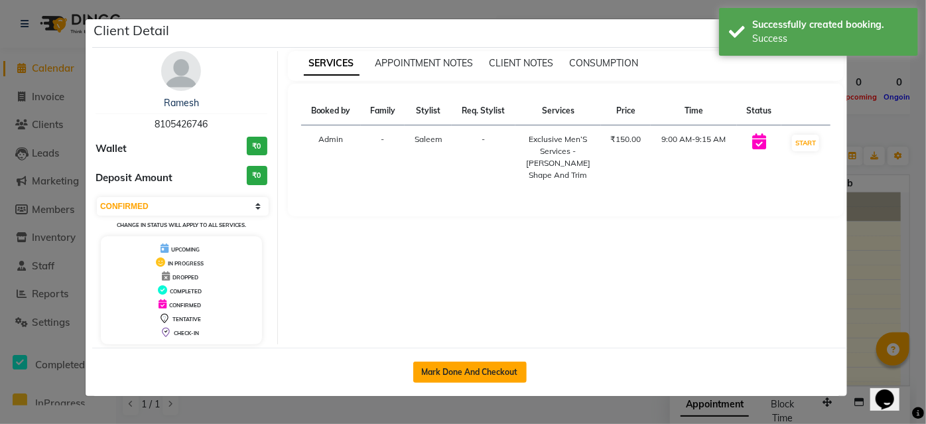
click at [444, 369] on button "Mark Done And Checkout" at bounding box center [469, 371] width 113 height 21
select select "service"
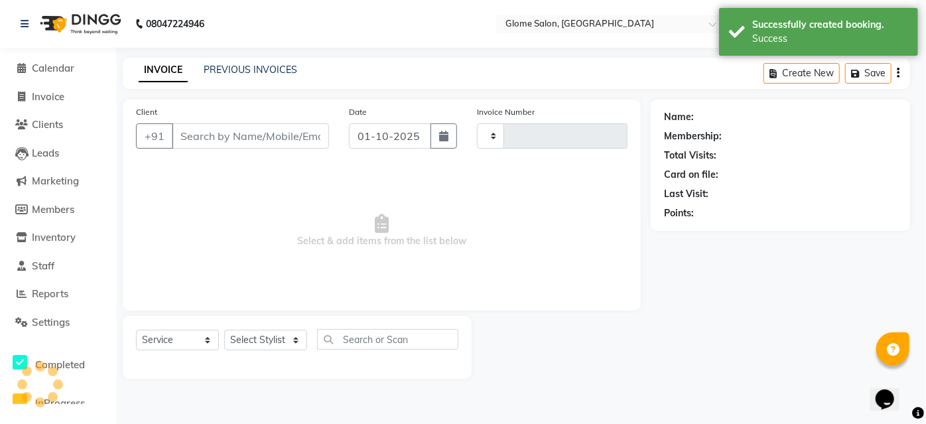
type input "2551"
select select "5199"
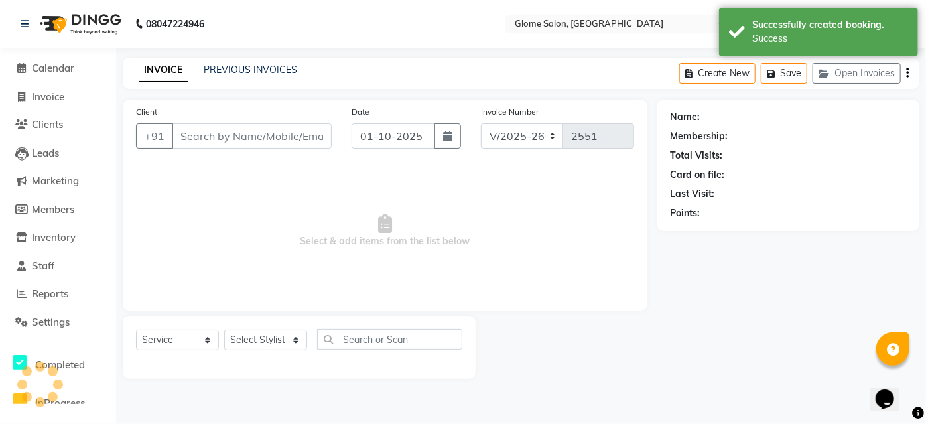
type input "8105426746"
select select "40075"
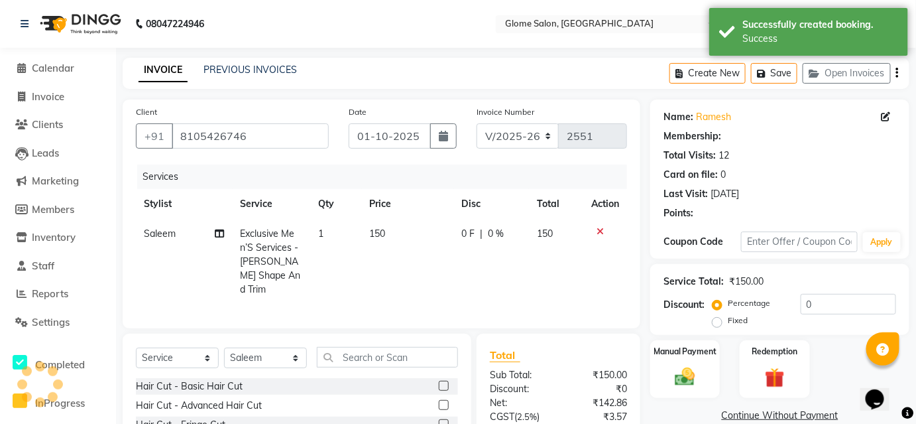
select select "2: Object"
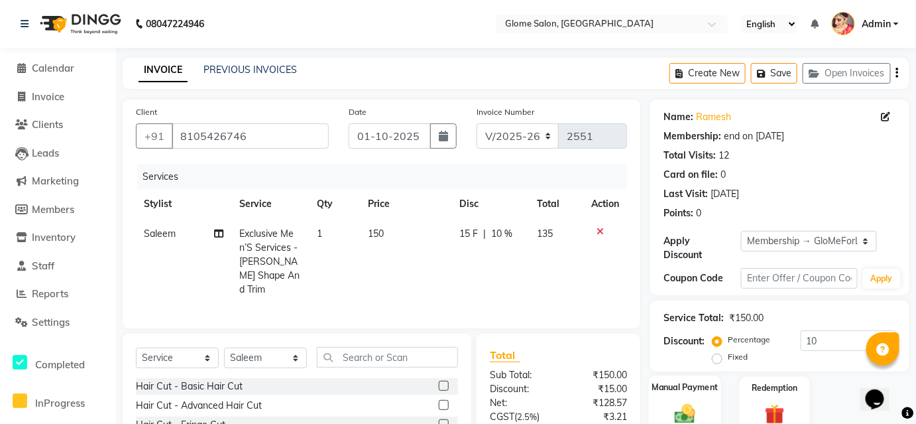
scroll to position [120, 0]
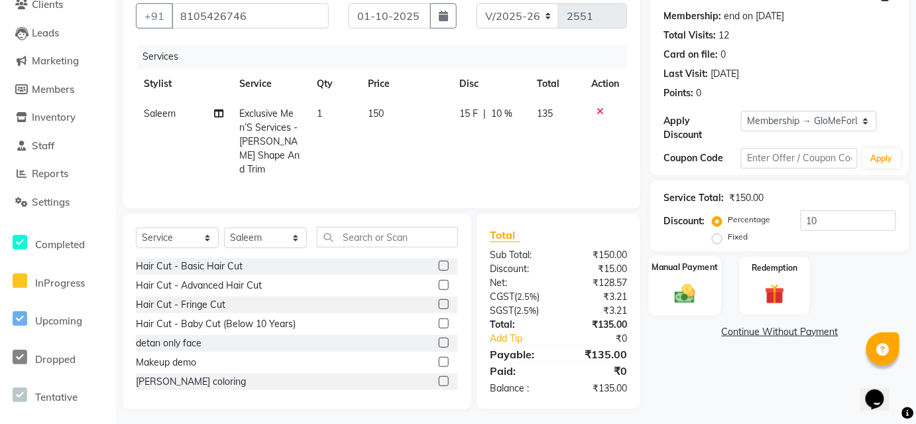
click at [686, 282] on img at bounding box center [685, 293] width 34 height 24
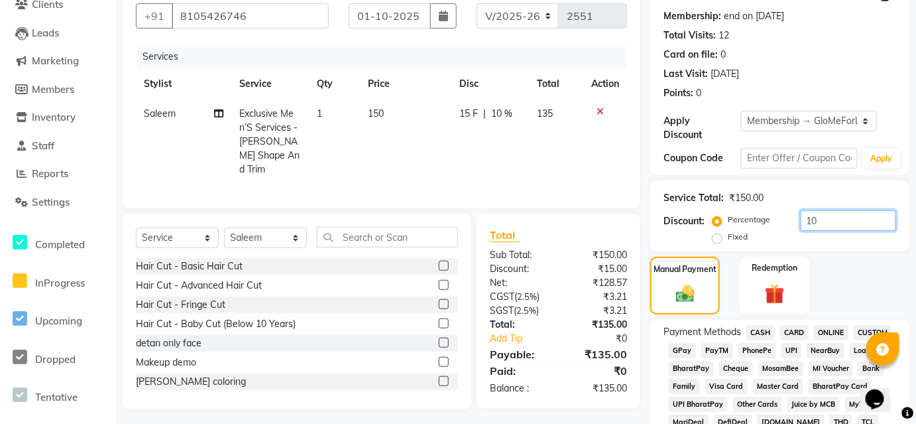
click at [818, 210] on input "10" at bounding box center [848, 220] width 95 height 21
type input "1"
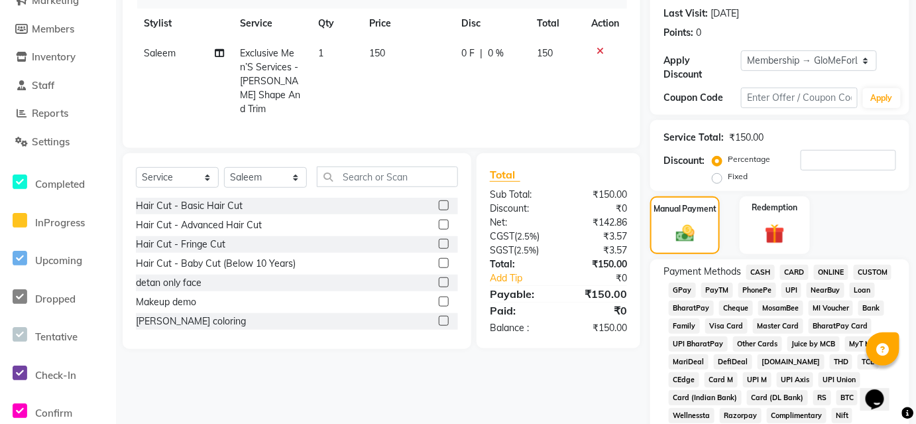
click at [754, 265] on span "CASH" at bounding box center [761, 272] width 29 height 15
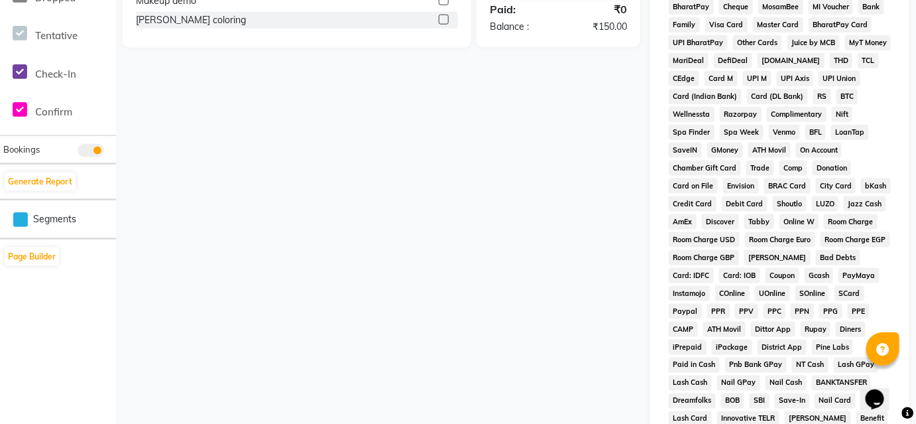
scroll to position [650, 0]
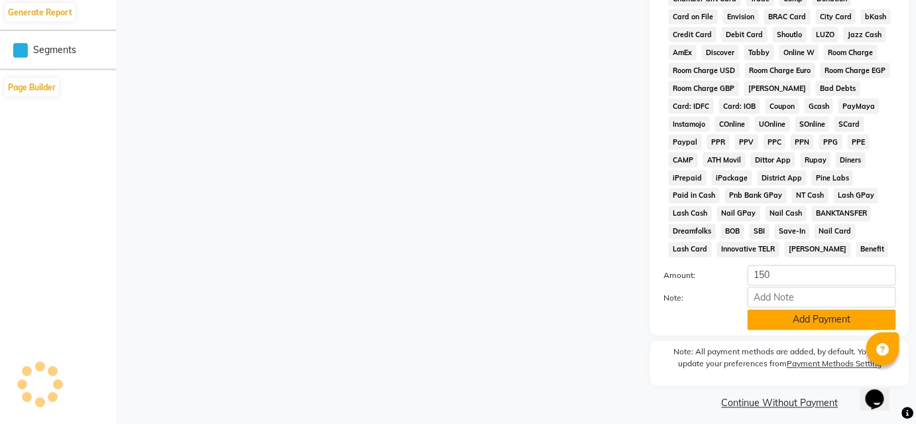
click at [766, 312] on button "Add Payment" at bounding box center [822, 320] width 149 height 21
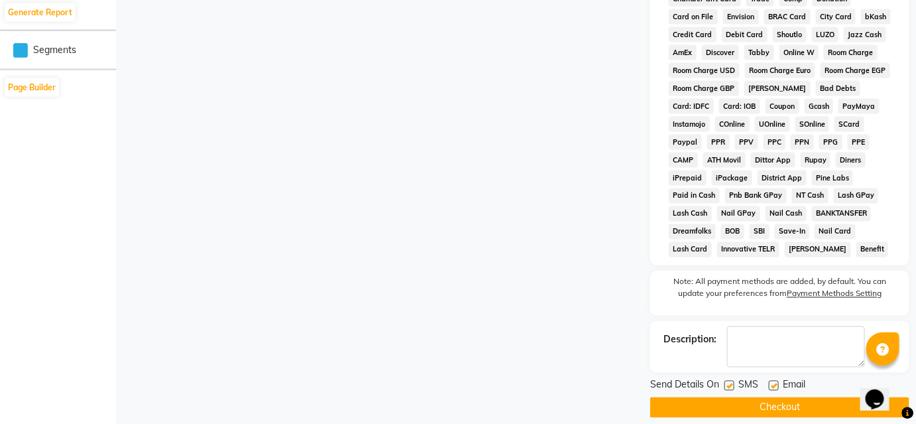
click at [729, 399] on button "Checkout" at bounding box center [779, 407] width 259 height 21
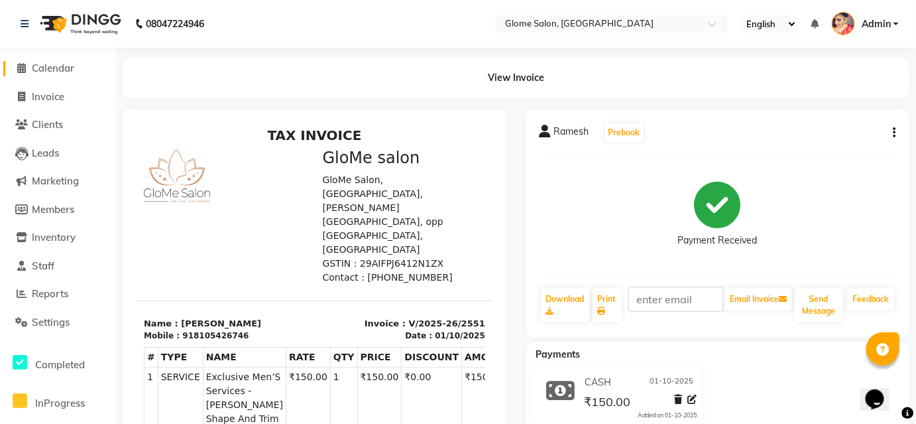
click at [56, 65] on span "Calendar" at bounding box center [53, 68] width 42 height 13
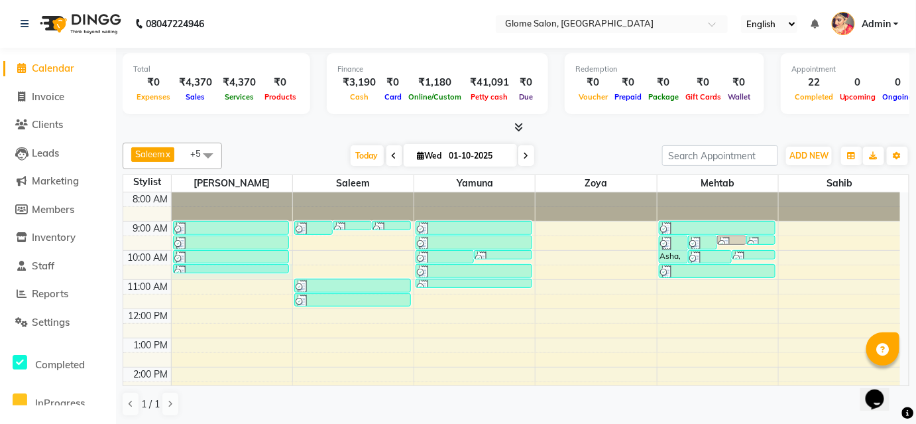
click at [261, 274] on div "8:00 AM 9:00 AM 10:00 AM 11:00 AM 12:00 PM 1:00 PM 2:00 PM 3:00 PM 4:00 PM 5:00…" at bounding box center [511, 381] width 777 height 379
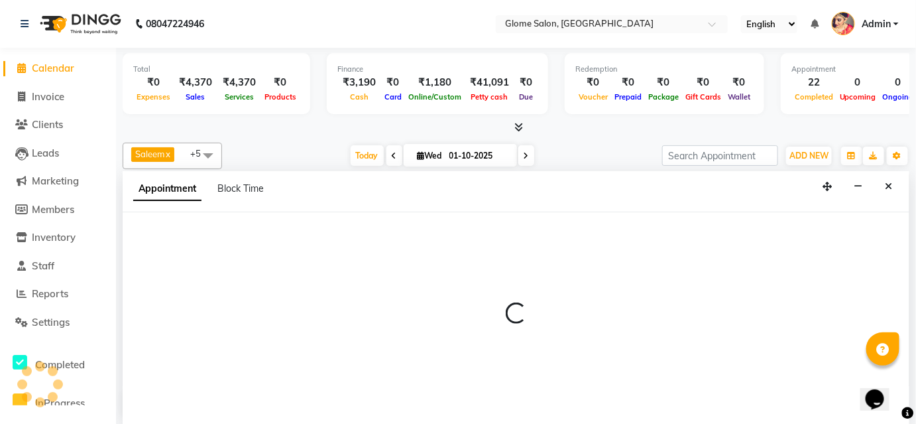
select select "34176"
select select "tentative"
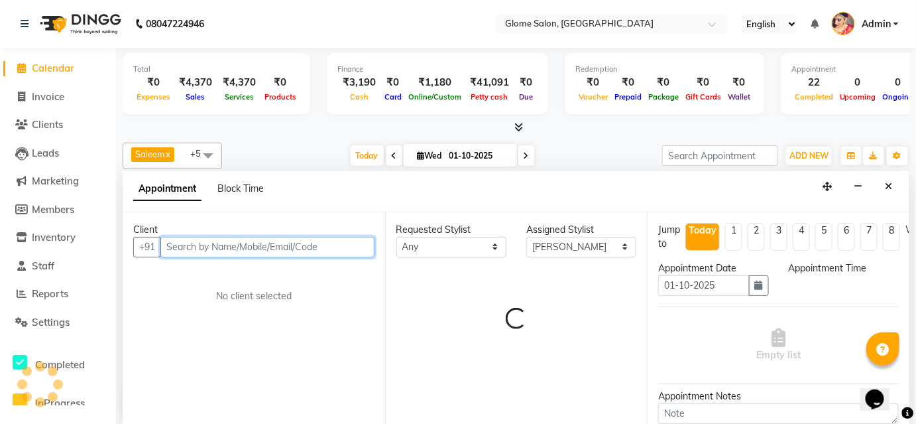
select select "630"
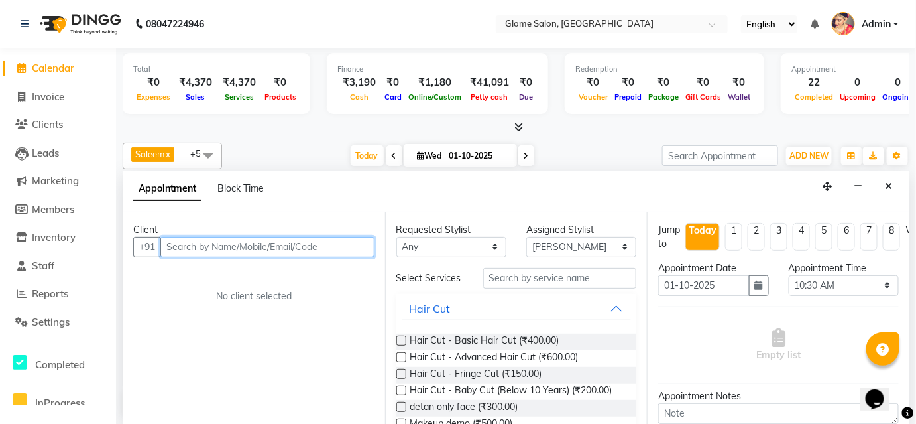
click at [261, 243] on input "text" at bounding box center [267, 247] width 214 height 21
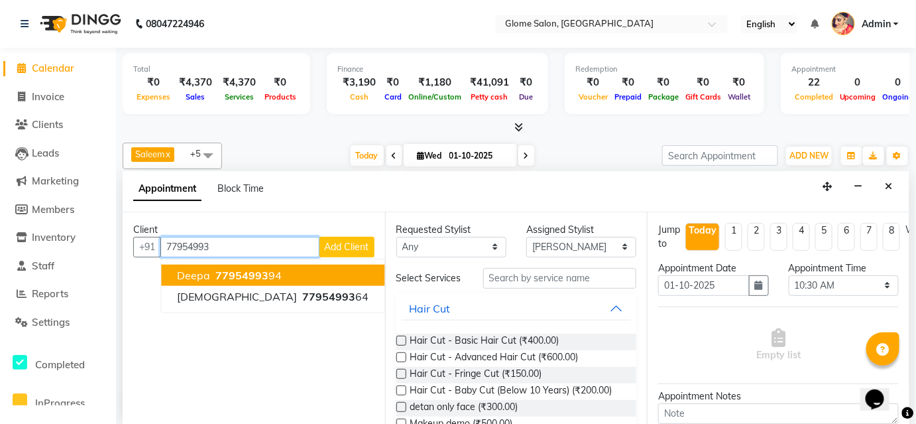
click at [233, 274] on span "77954993" at bounding box center [241, 275] width 53 height 13
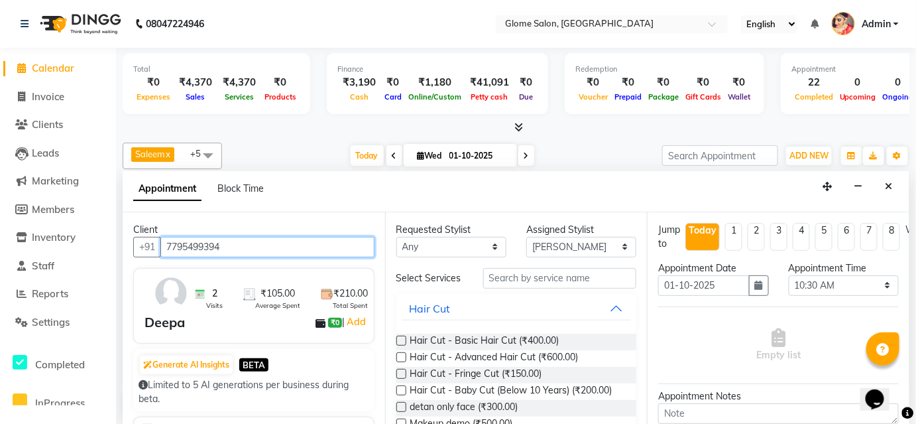
type input "7795499394"
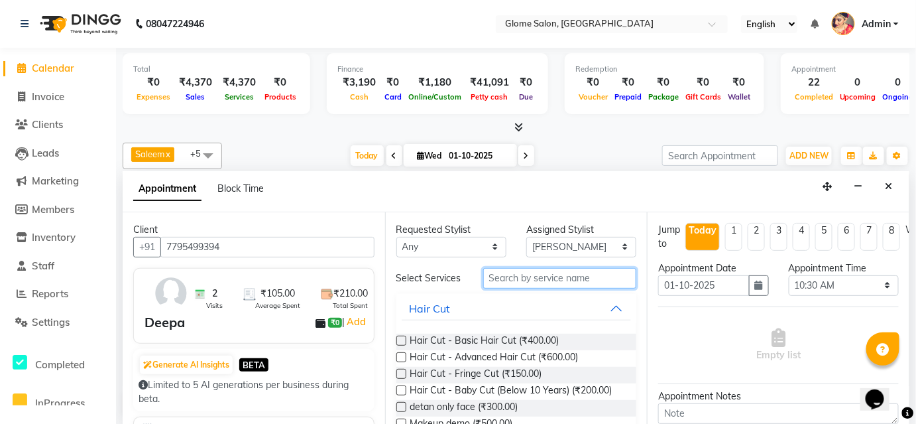
click at [505, 282] on input "text" at bounding box center [560, 278] width 154 height 21
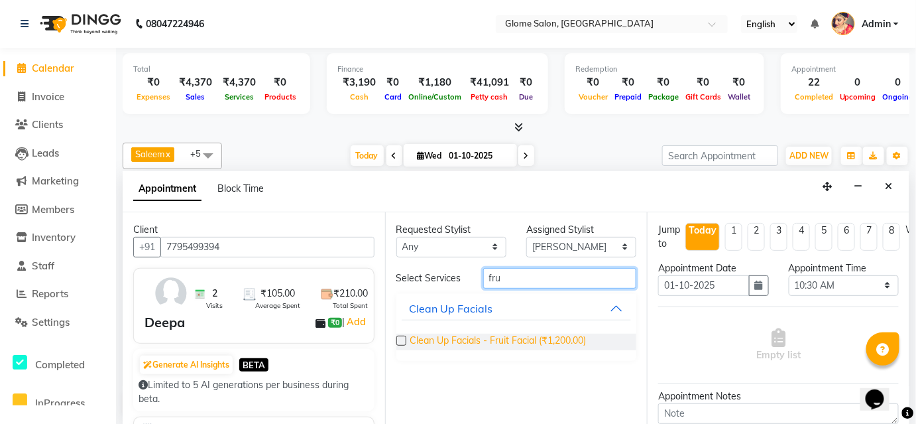
type input "fru"
click at [420, 333] on span "Clean Up Facials - Fruit Facial (₹1,200.00)" at bounding box center [498, 341] width 176 height 17
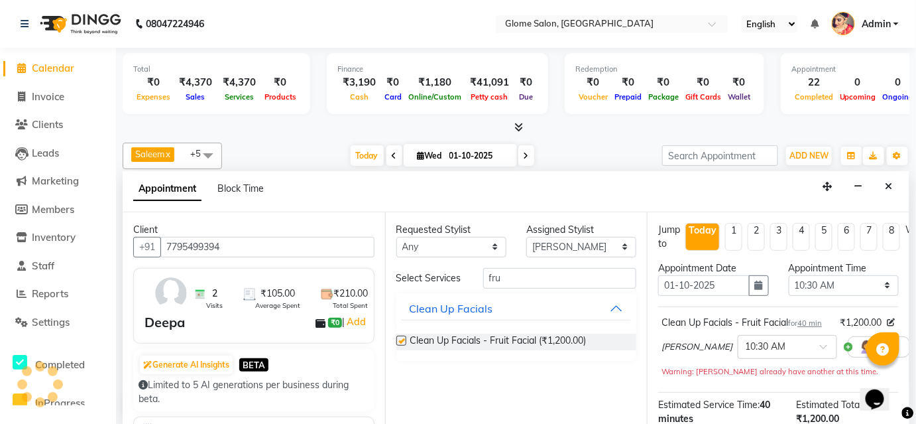
checkbox input "false"
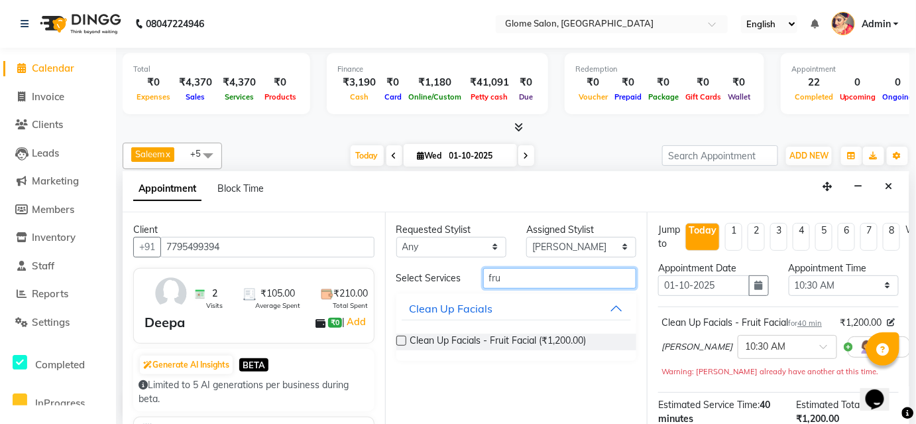
click at [512, 278] on input "fru" at bounding box center [560, 278] width 154 height 21
type input "f"
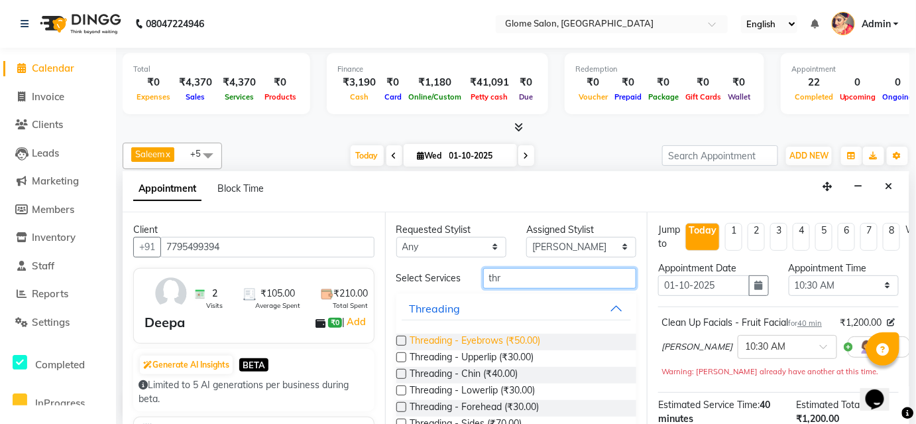
type input "thr"
click at [488, 350] on span "Threading - Eyebrows (₹50.00)" at bounding box center [475, 341] width 131 height 17
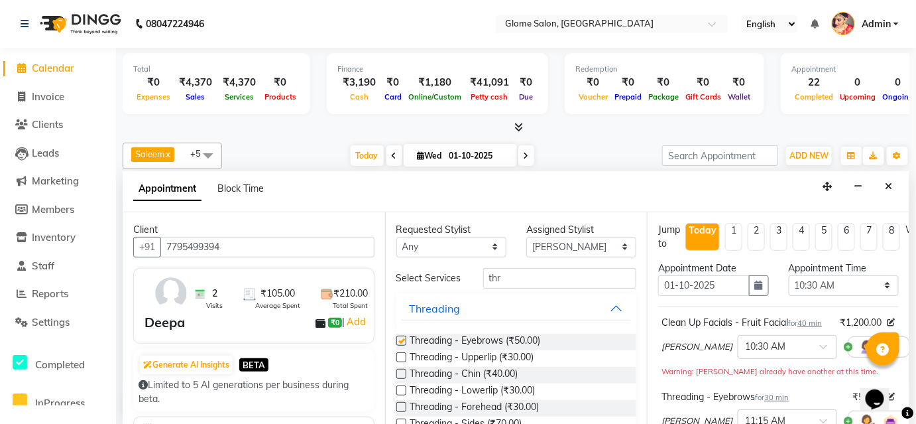
checkbox input "false"
click at [464, 363] on span "Threading - Upperlip (₹30.00)" at bounding box center [472, 358] width 124 height 17
checkbox input "false"
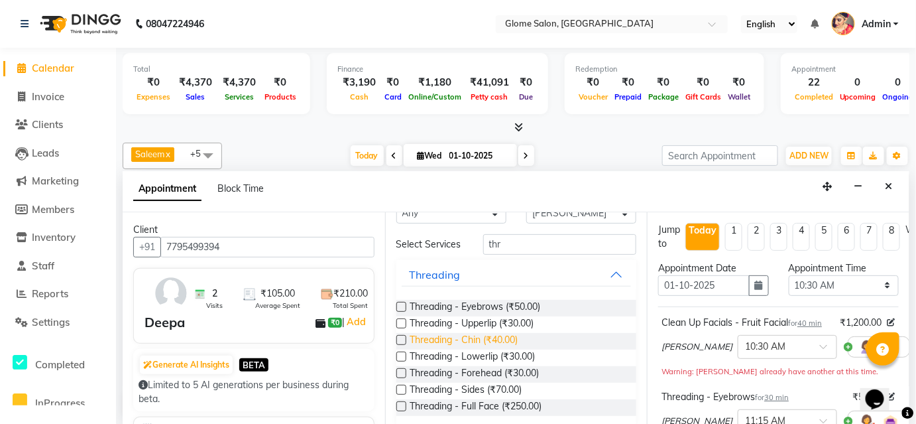
scroll to position [52, 0]
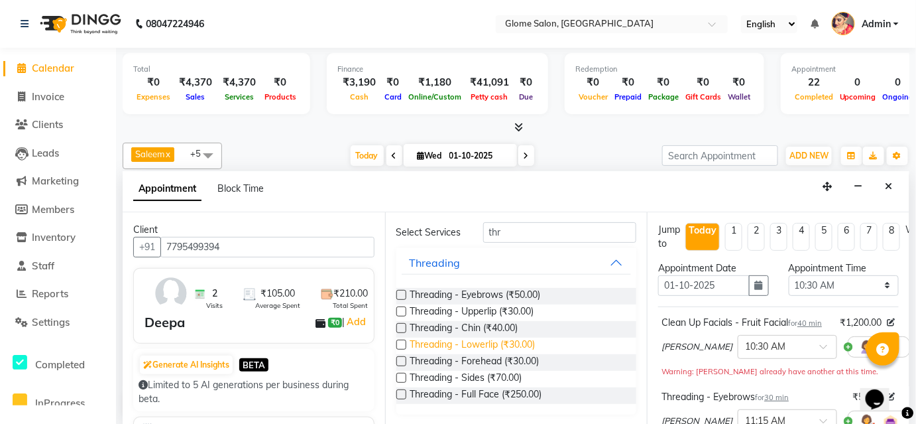
click at [459, 341] on span "Threading - Lowerlip (₹30.00)" at bounding box center [472, 345] width 125 height 17
checkbox input "false"
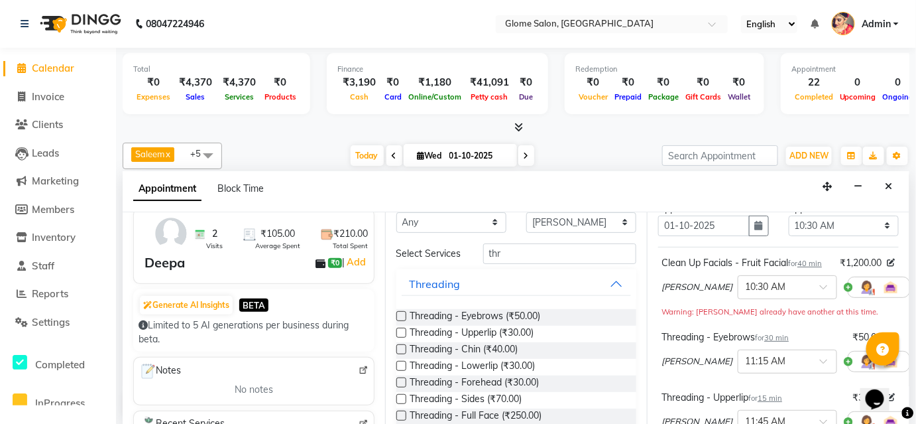
scroll to position [0, 0]
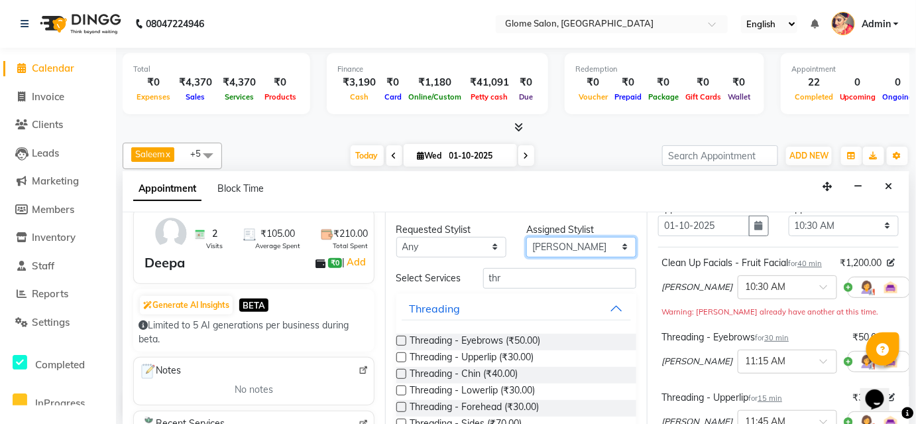
click at [573, 245] on select "Select [PERSON_NAME] [PERSON_NAME] Sahib [PERSON_NAME] [PERSON_NAME]" at bounding box center [581, 247] width 110 height 21
select select "34178"
click at [526, 237] on select "Select [PERSON_NAME] [PERSON_NAME] Sahib [PERSON_NAME] [PERSON_NAME]" at bounding box center [581, 247] width 110 height 21
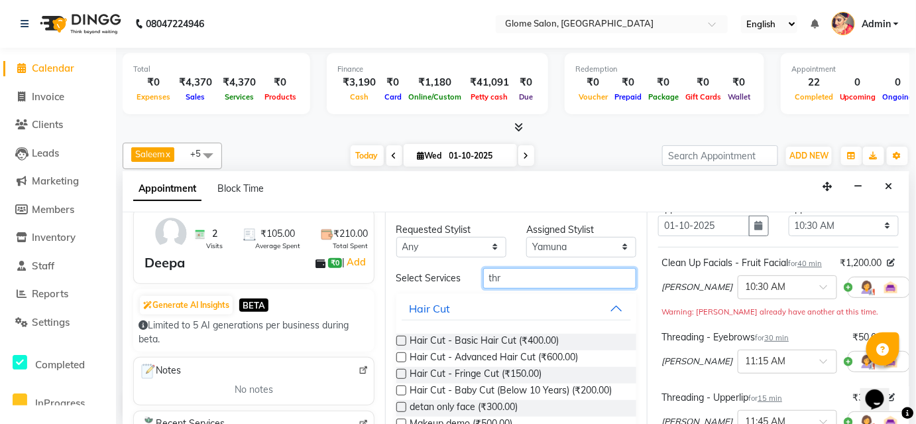
click at [499, 280] on input "thr" at bounding box center [560, 278] width 154 height 21
type input "t"
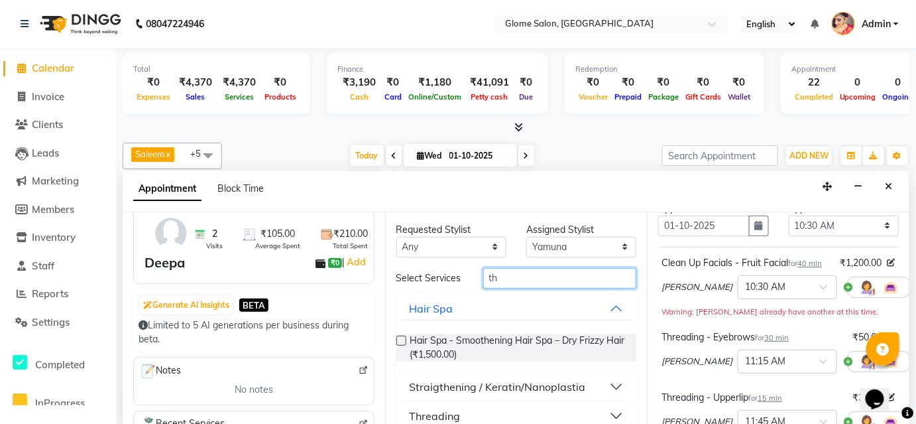
type input "thr"
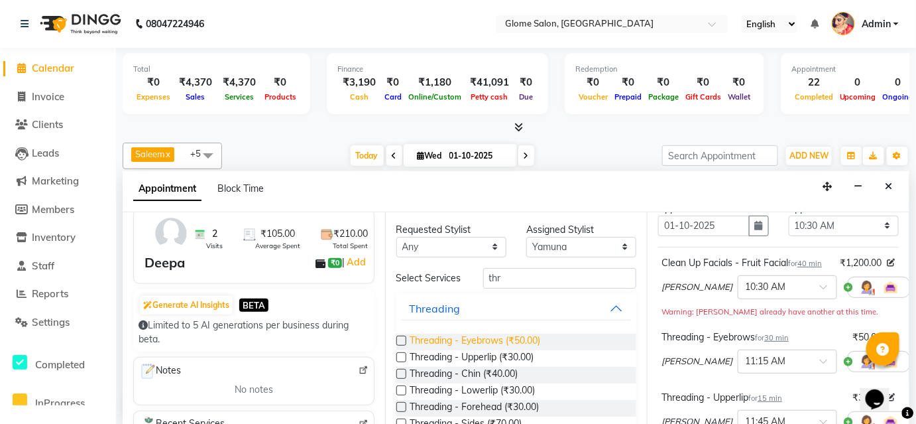
click at [453, 344] on span "Threading - Eyebrows (₹50.00)" at bounding box center [475, 341] width 131 height 17
checkbox input "false"
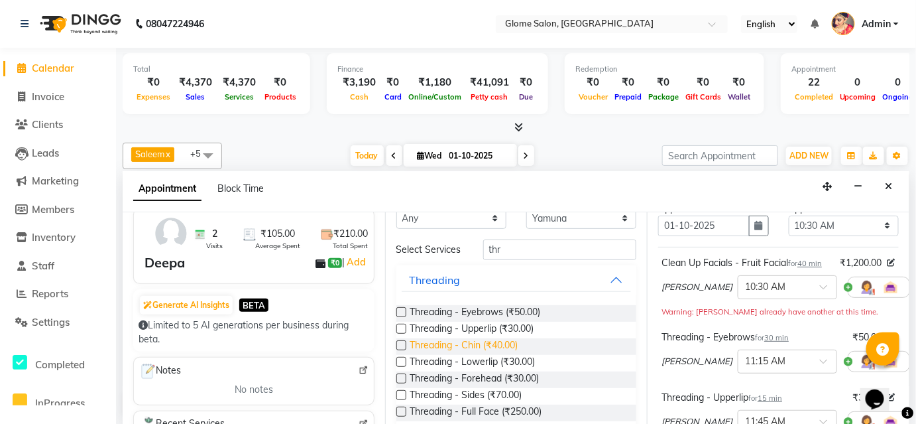
scroll to position [52, 0]
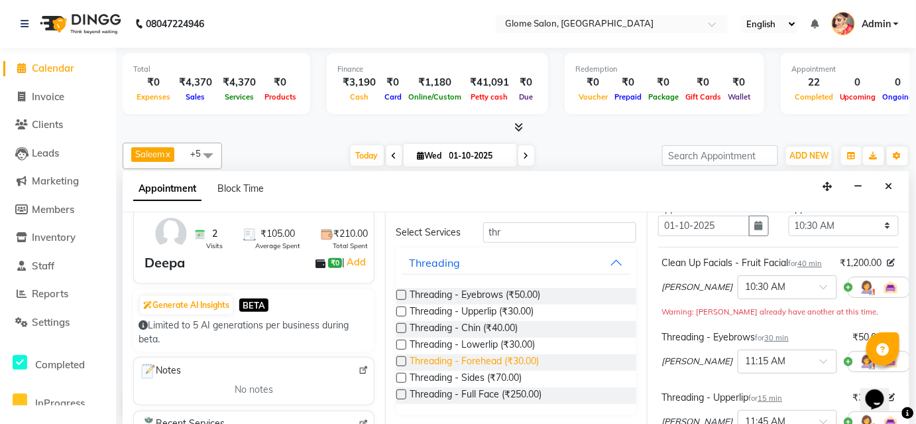
click at [458, 360] on span "Threading - Forehead (₹30.00)" at bounding box center [474, 362] width 129 height 17
checkbox input "false"
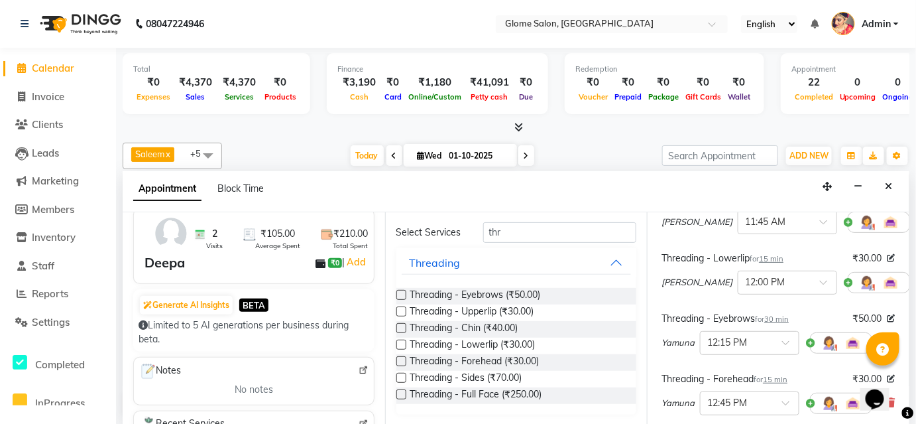
scroll to position [301, 0]
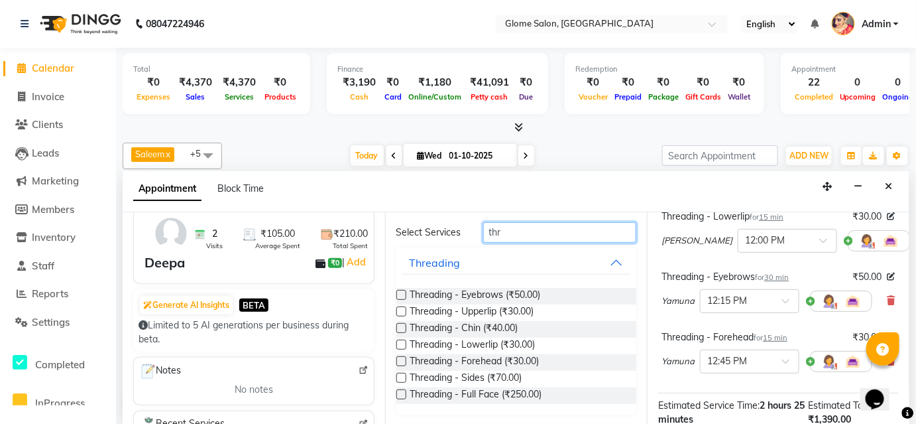
click at [510, 229] on input "thr" at bounding box center [560, 232] width 154 height 21
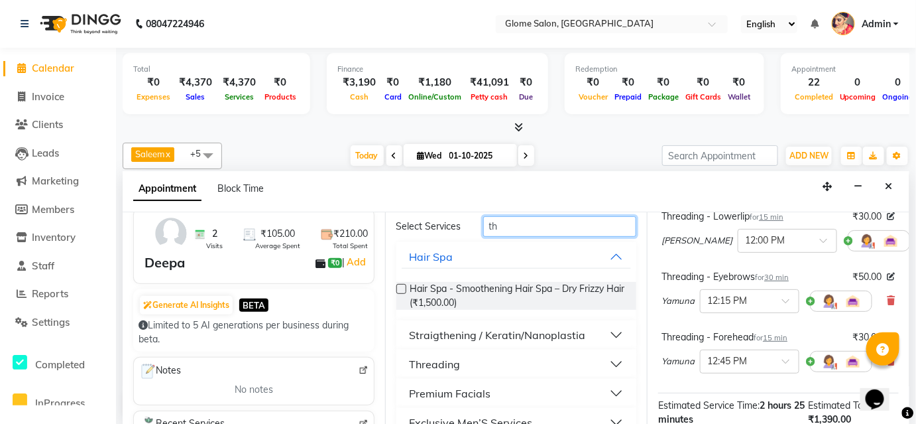
type input "t"
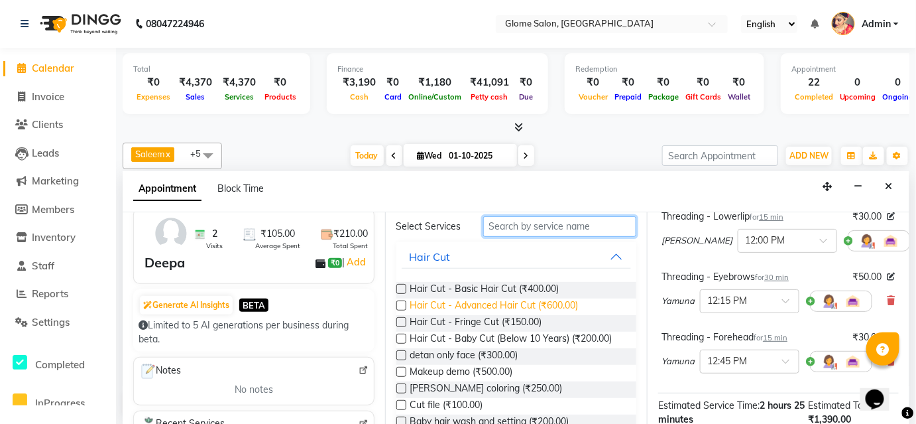
scroll to position [0, 0]
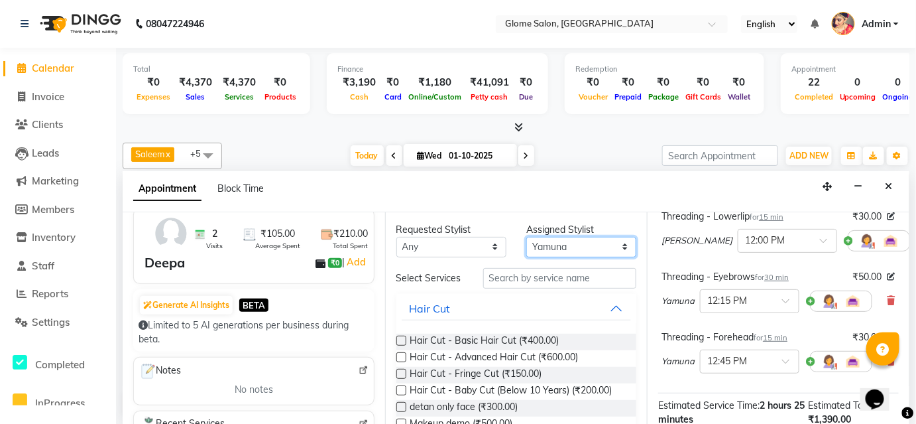
click at [555, 247] on select "Select [PERSON_NAME] [PERSON_NAME] Sahib [PERSON_NAME] [PERSON_NAME]" at bounding box center [581, 247] width 110 height 21
select select "87909"
click at [526, 237] on select "Select [PERSON_NAME] [PERSON_NAME] Sahib [PERSON_NAME] [PERSON_NAME]" at bounding box center [581, 247] width 110 height 21
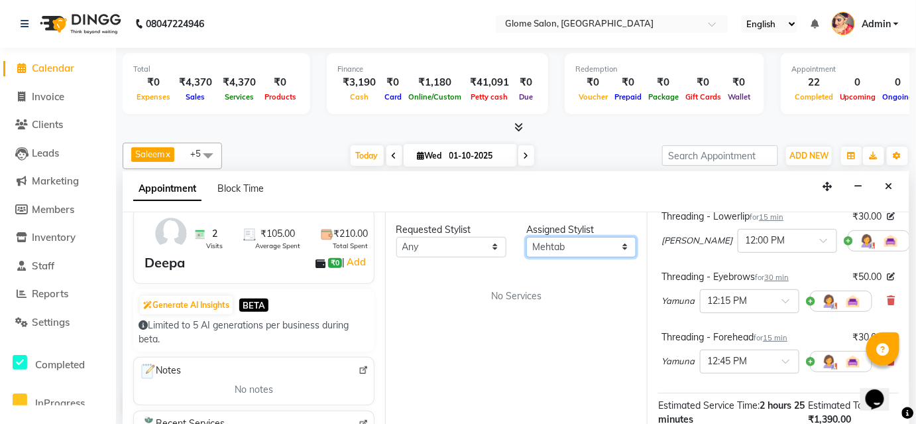
click at [610, 242] on select "Select [PERSON_NAME] [PERSON_NAME] Sahib [PERSON_NAME] [PERSON_NAME]" at bounding box center [581, 247] width 110 height 21
click at [585, 245] on select "Select [PERSON_NAME] [PERSON_NAME] Sahib [PERSON_NAME] [PERSON_NAME]" at bounding box center [581, 247] width 110 height 21
click at [612, 140] on div "Saleem x Yamuna x [PERSON_NAME] x [PERSON_NAME] x Sahib x +5 UnSelect All [PERS…" at bounding box center [516, 279] width 787 height 284
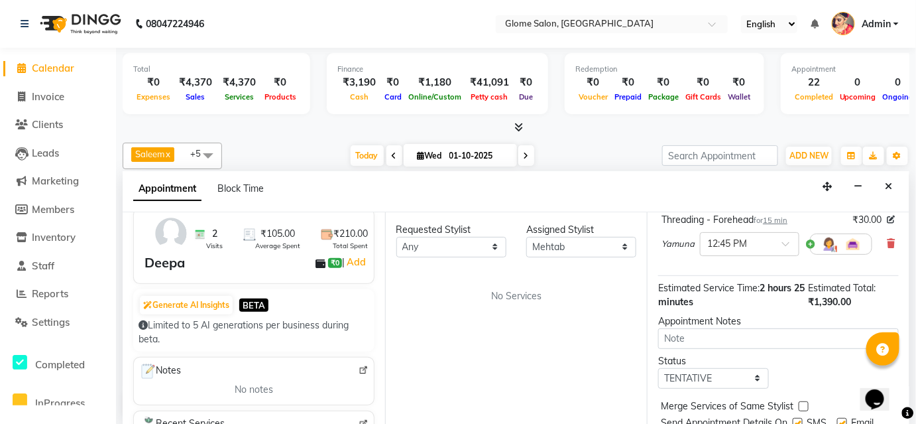
scroll to position [375, 0]
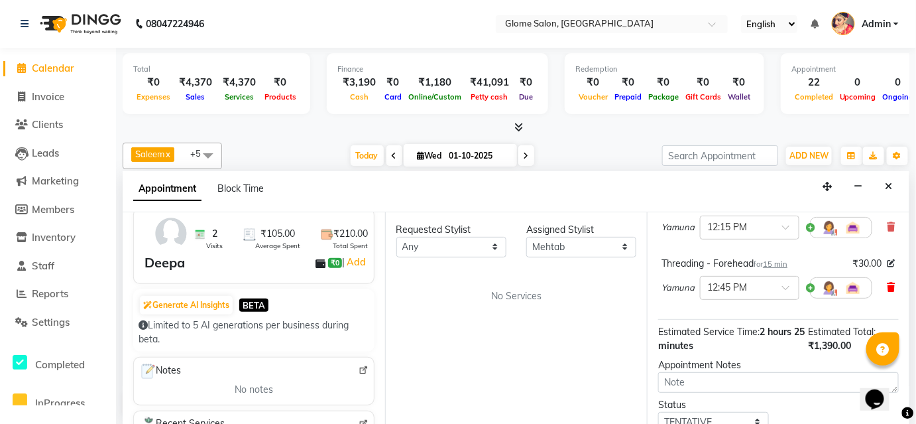
click at [888, 292] on icon at bounding box center [892, 286] width 8 height 9
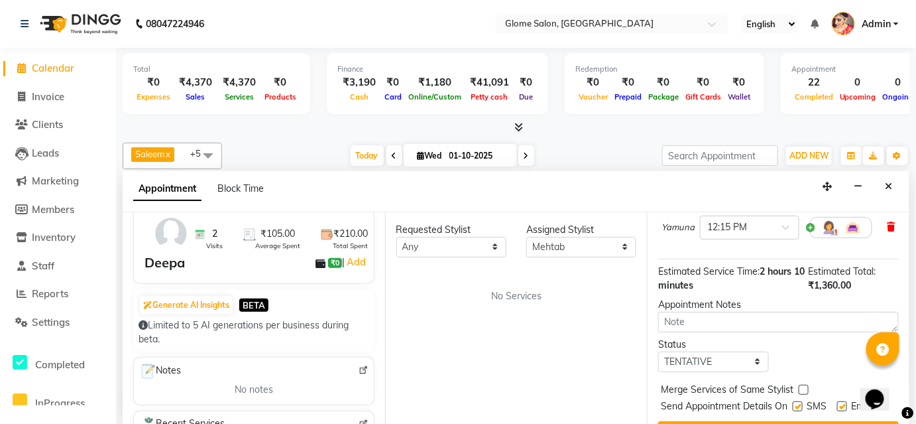
click at [888, 231] on icon at bounding box center [892, 226] width 8 height 9
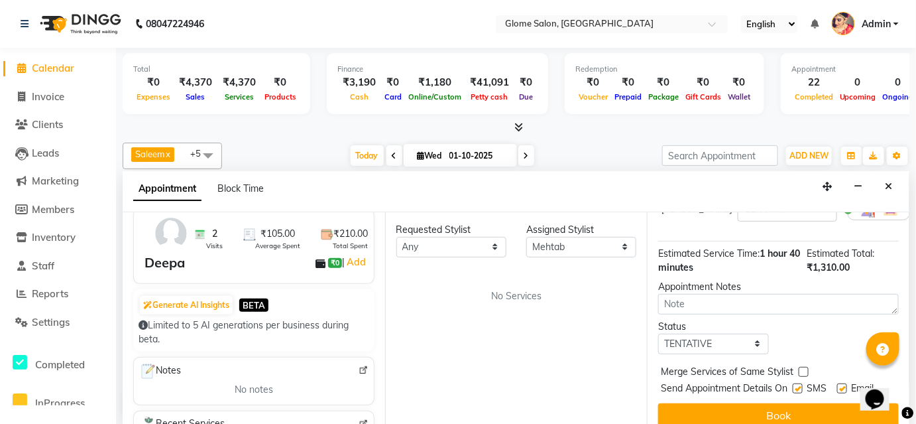
scroll to position [254, 0]
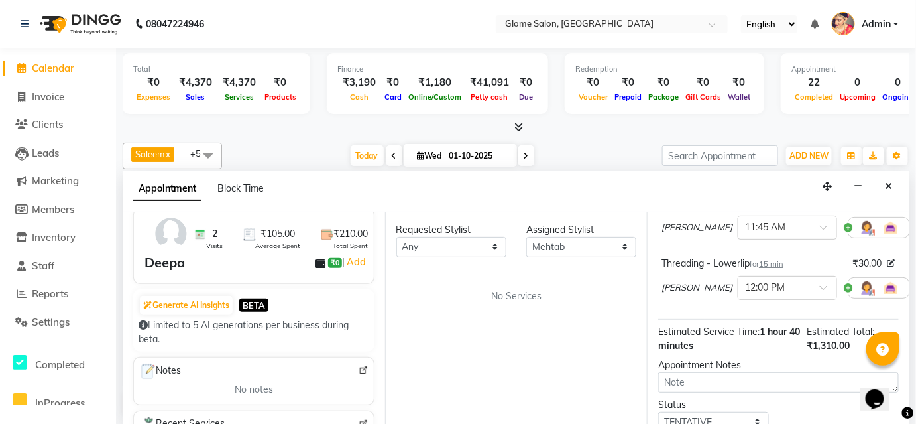
click at [916, 292] on icon at bounding box center [920, 286] width 8 height 9
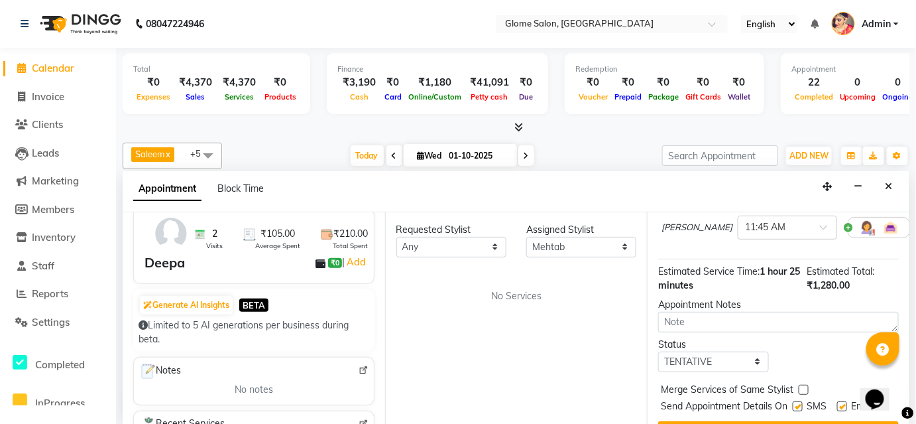
click at [916, 231] on icon at bounding box center [920, 226] width 8 height 9
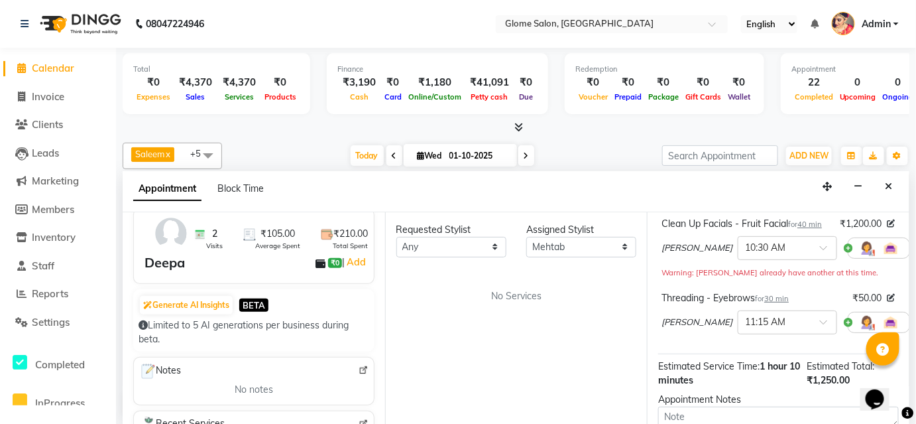
scroll to position [69, 0]
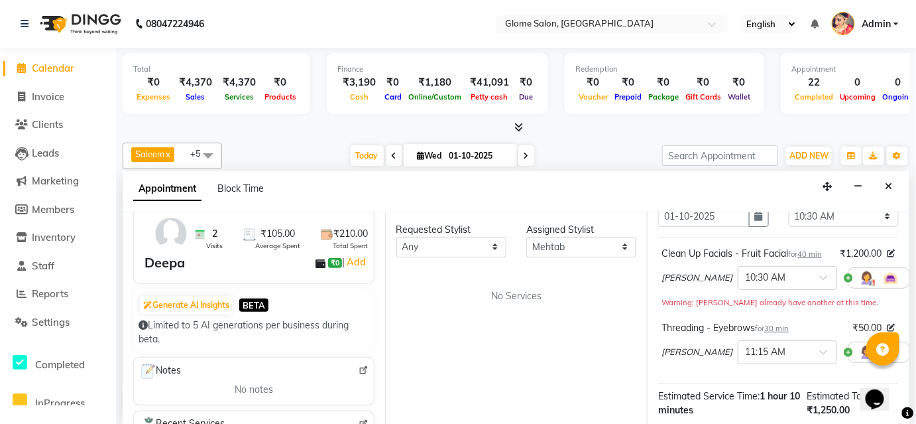
click at [916, 282] on icon at bounding box center [920, 276] width 8 height 9
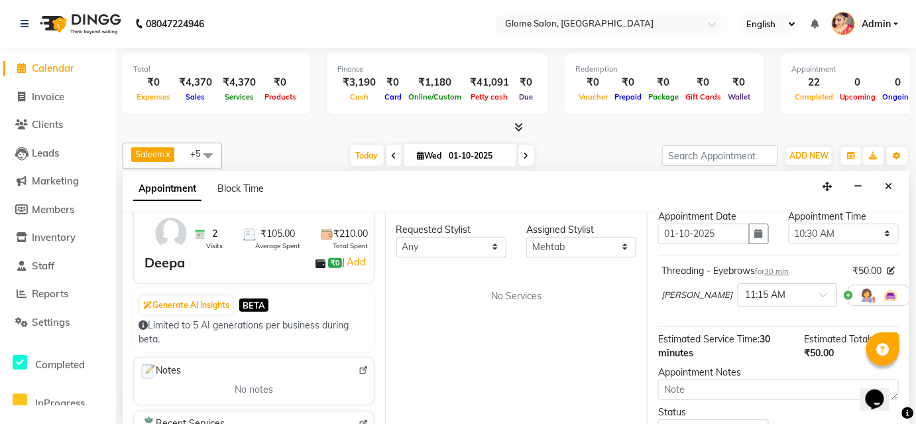
scroll to position [39, 0]
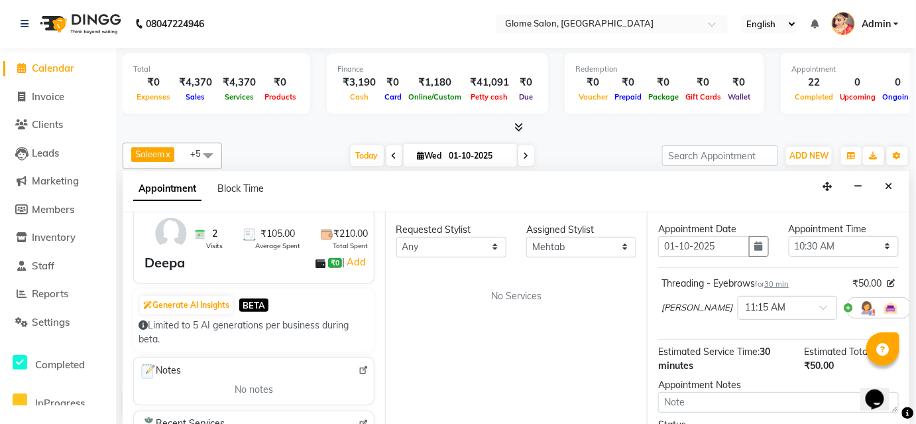
click at [916, 306] on icon at bounding box center [920, 306] width 8 height 9
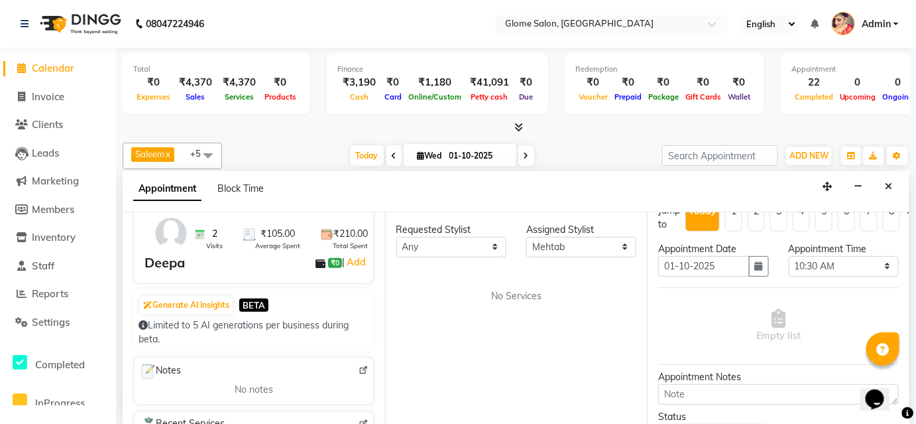
scroll to position [0, 0]
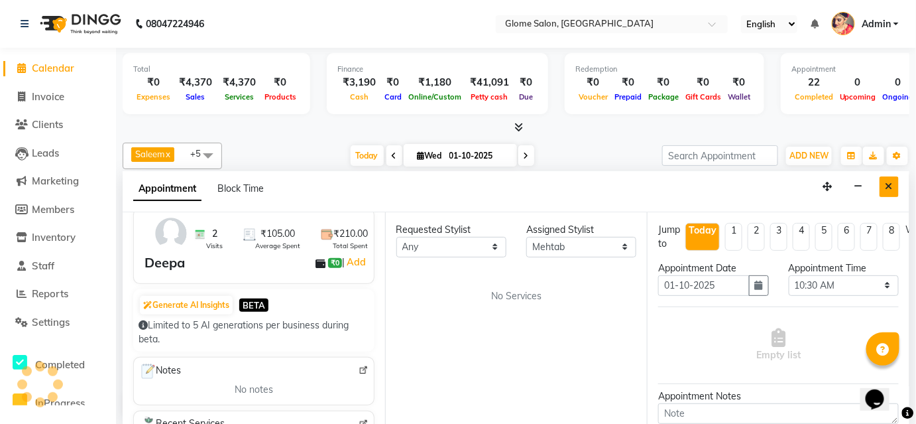
click at [887, 184] on icon "Close" at bounding box center [889, 186] width 7 height 9
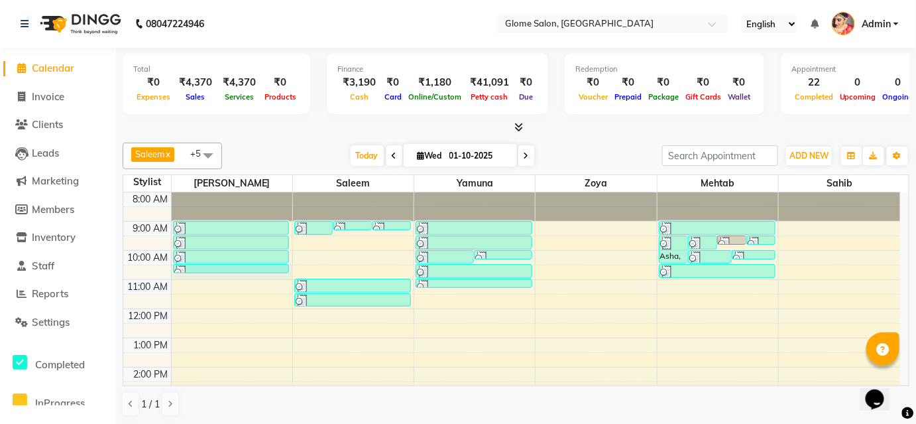
click at [205, 275] on div "8:00 AM 9:00 AM 10:00 AM 11:00 AM 12:00 PM 1:00 PM 2:00 PM 3:00 PM 4:00 PM 5:00…" at bounding box center [511, 381] width 777 height 379
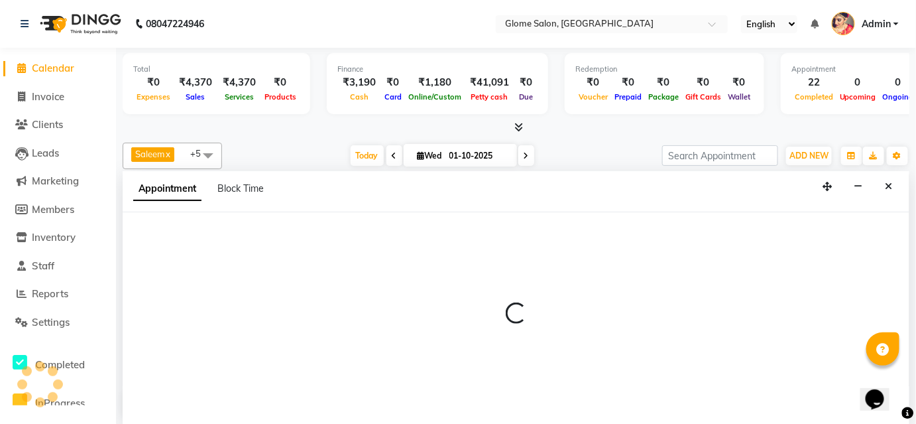
select select "34176"
select select "630"
select select "tentative"
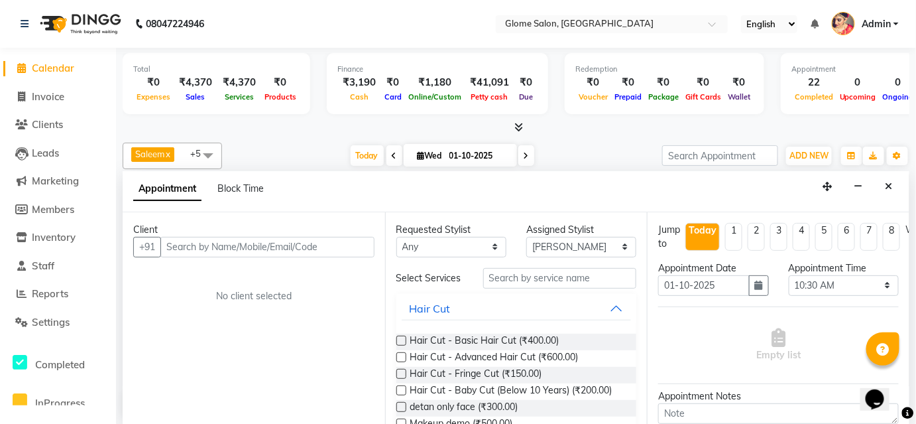
click at [270, 247] on input "text" at bounding box center [267, 247] width 214 height 21
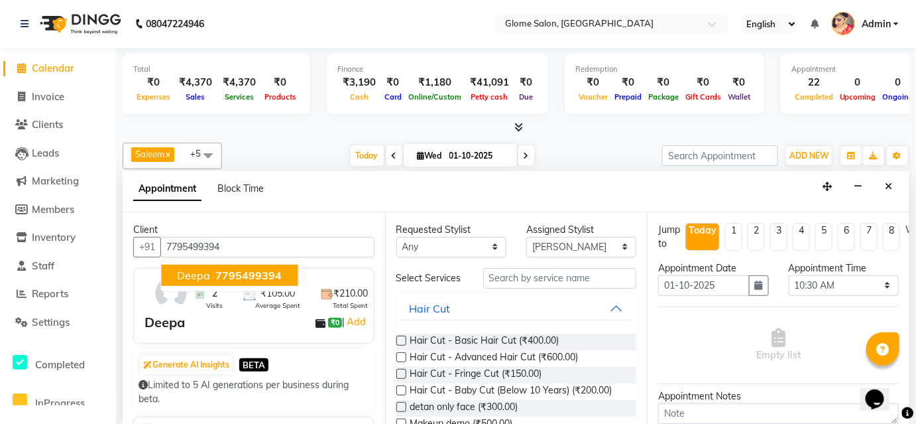
click at [192, 270] on span "Deepa" at bounding box center [193, 275] width 33 height 13
type input "7795499394"
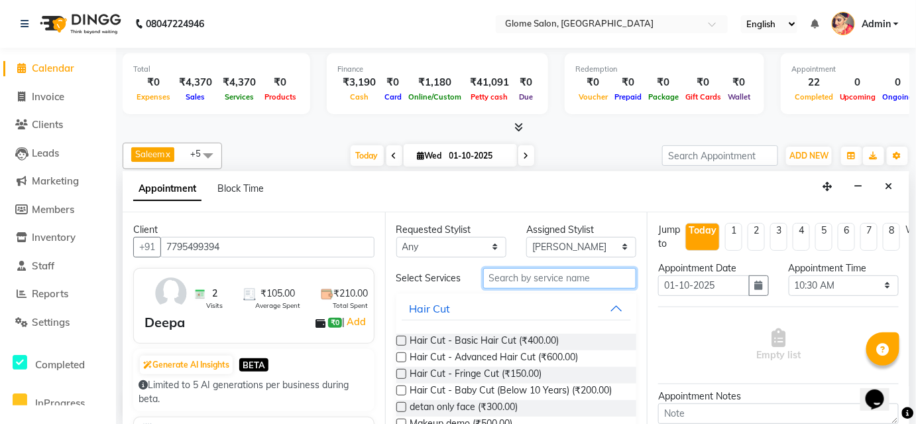
click at [559, 282] on input "text" at bounding box center [560, 278] width 154 height 21
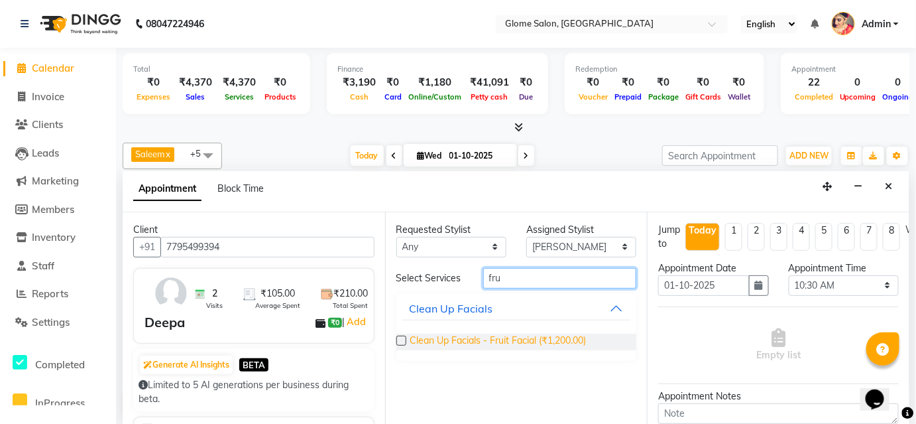
type input "fru"
click at [447, 337] on span "Clean Up Facials - Fruit Facial (₹1,200.00)" at bounding box center [498, 341] width 176 height 17
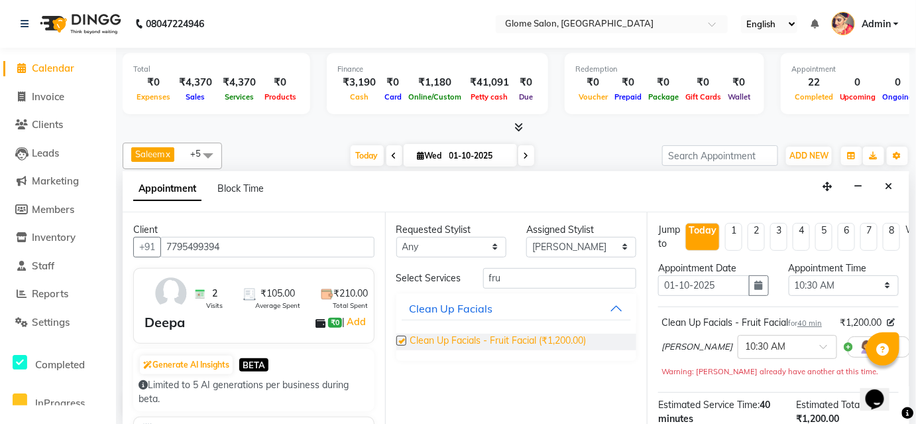
checkbox input "false"
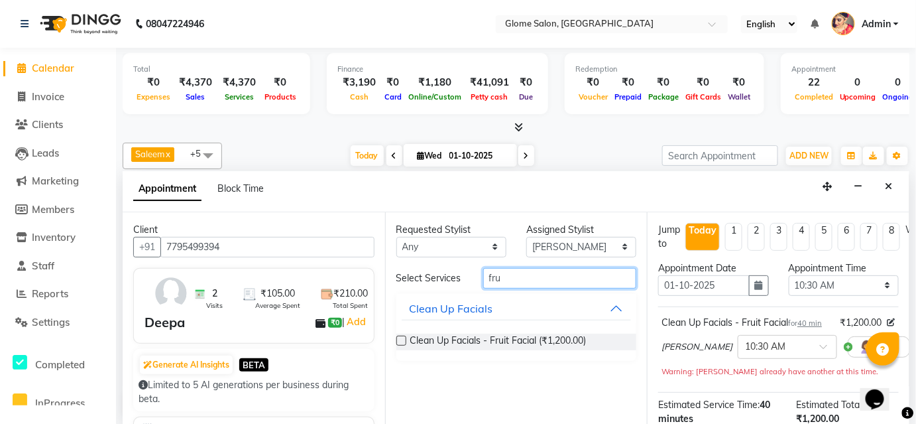
click at [508, 272] on input "fru" at bounding box center [560, 278] width 154 height 21
type input "f"
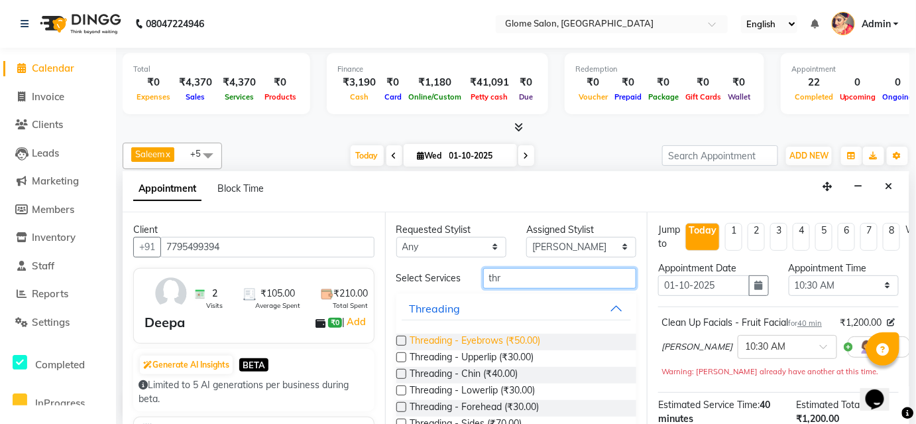
type input "thr"
click at [451, 343] on span "Threading - Eyebrows (₹50.00)" at bounding box center [475, 341] width 131 height 17
checkbox input "false"
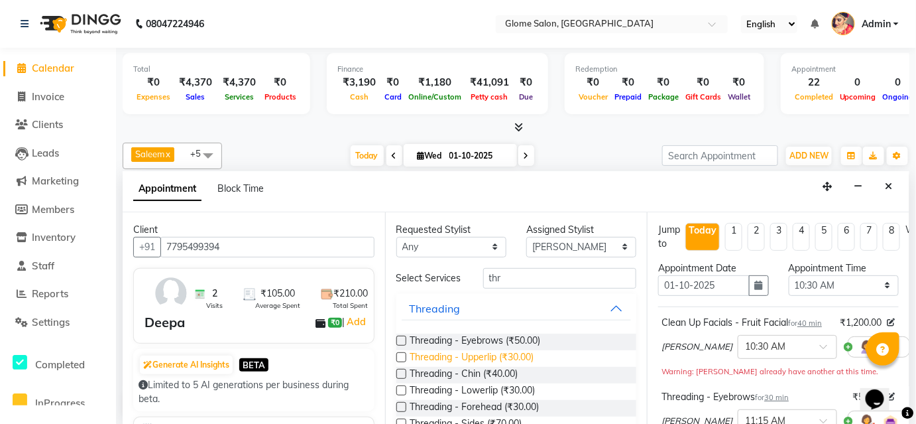
scroll to position [52, 0]
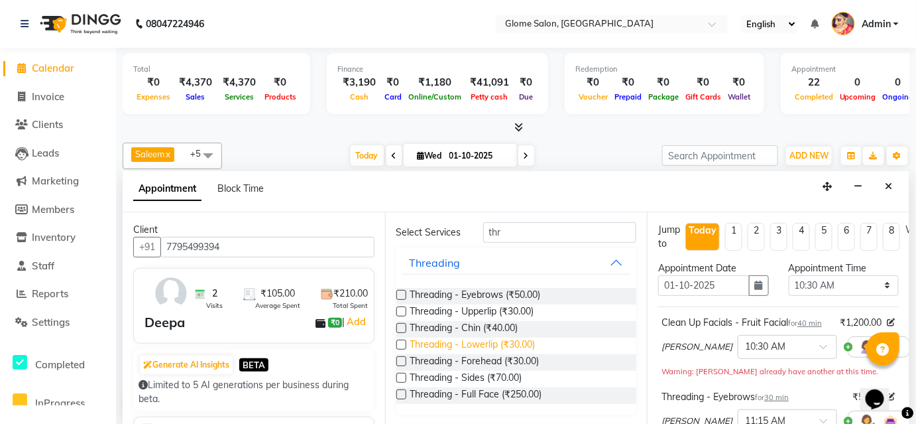
click at [459, 343] on span "Threading - Lowerlip (₹30.00)" at bounding box center [472, 345] width 125 height 17
checkbox input "false"
click at [460, 310] on span "Threading - Upperlip (₹30.00)" at bounding box center [472, 312] width 124 height 17
checkbox input "false"
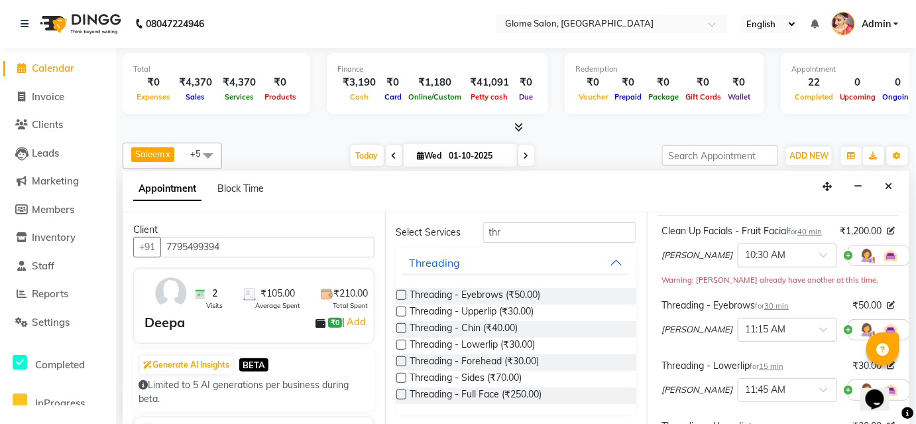
scroll to position [60, 0]
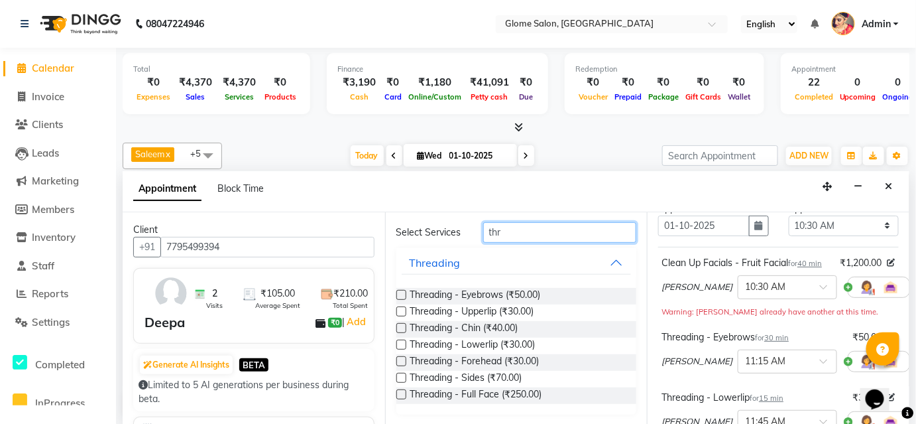
click at [499, 230] on input "thr" at bounding box center [560, 232] width 154 height 21
type input "t"
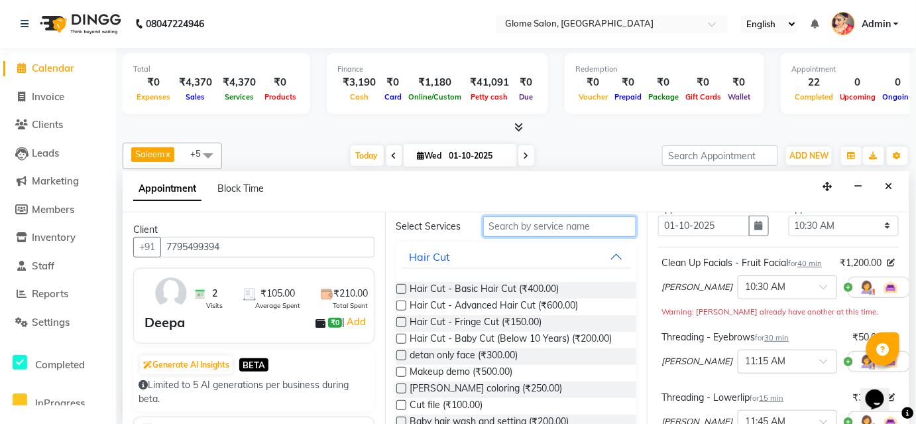
scroll to position [0, 0]
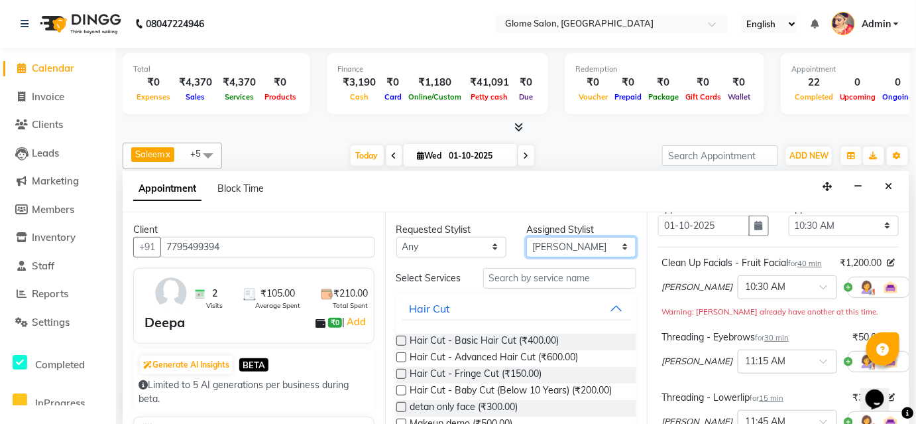
click at [588, 243] on select "Select [PERSON_NAME] [PERSON_NAME] Sahib [PERSON_NAME] [PERSON_NAME]" at bounding box center [581, 247] width 110 height 21
select select "87909"
click at [526, 237] on select "Select [PERSON_NAME] [PERSON_NAME] Sahib [PERSON_NAME] [PERSON_NAME]" at bounding box center [581, 247] width 110 height 21
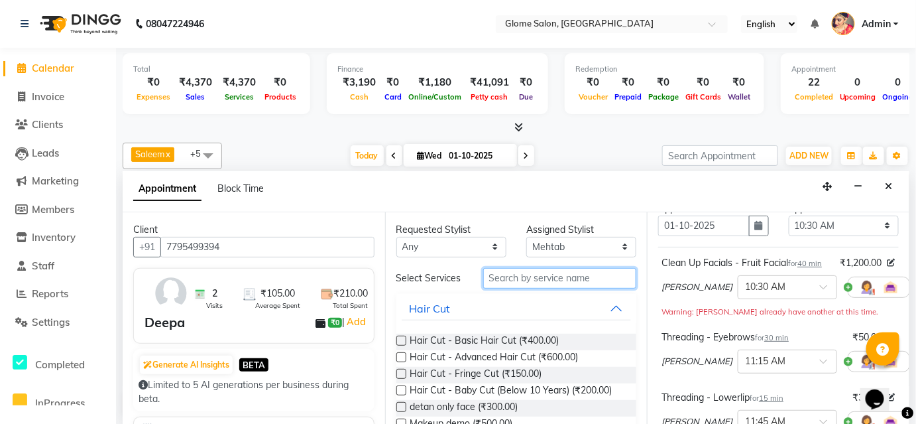
click at [495, 276] on input "text" at bounding box center [560, 278] width 154 height 21
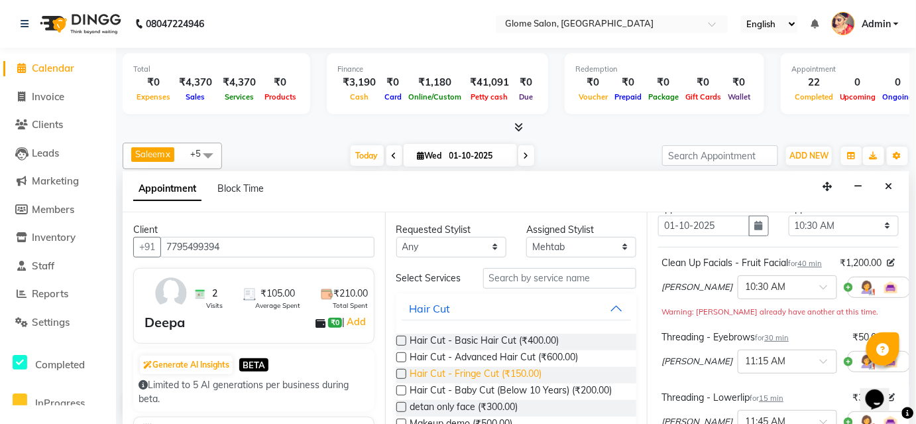
click at [461, 376] on span "Hair Cut - Fringe Cut (₹150.00)" at bounding box center [476, 375] width 132 height 17
checkbox input "false"
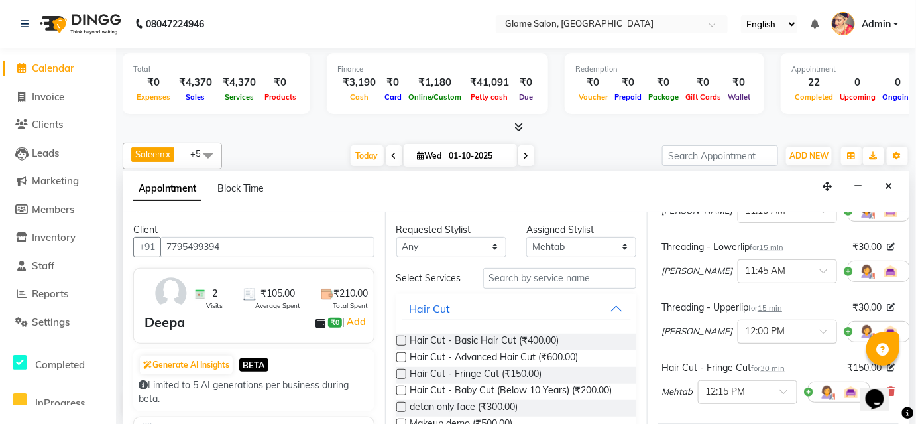
scroll to position [180, 0]
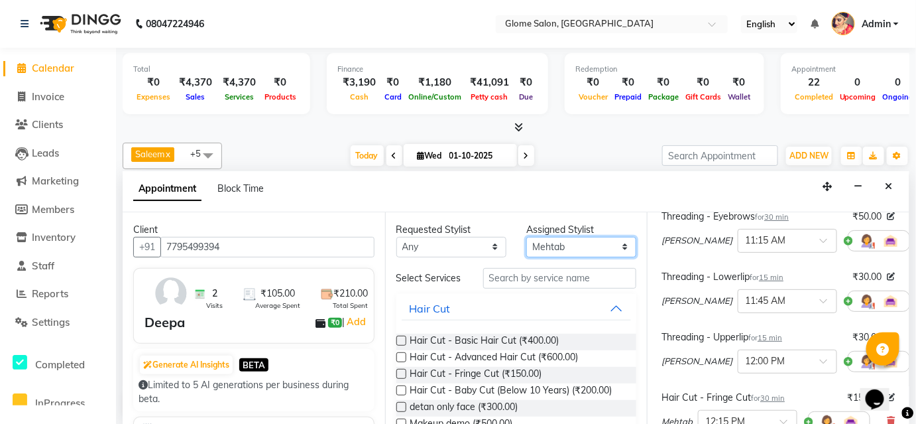
click at [585, 244] on select "Select [PERSON_NAME] [PERSON_NAME] Sahib [PERSON_NAME] [PERSON_NAME]" at bounding box center [581, 247] width 110 height 21
select select "34178"
click at [526, 237] on select "Select [PERSON_NAME] [PERSON_NAME] Sahib [PERSON_NAME] [PERSON_NAME]" at bounding box center [581, 247] width 110 height 21
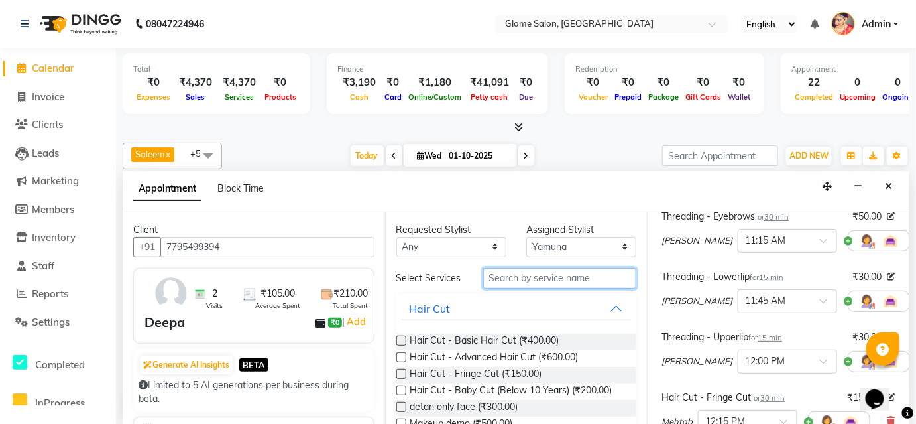
click at [507, 280] on input "text" at bounding box center [560, 278] width 154 height 21
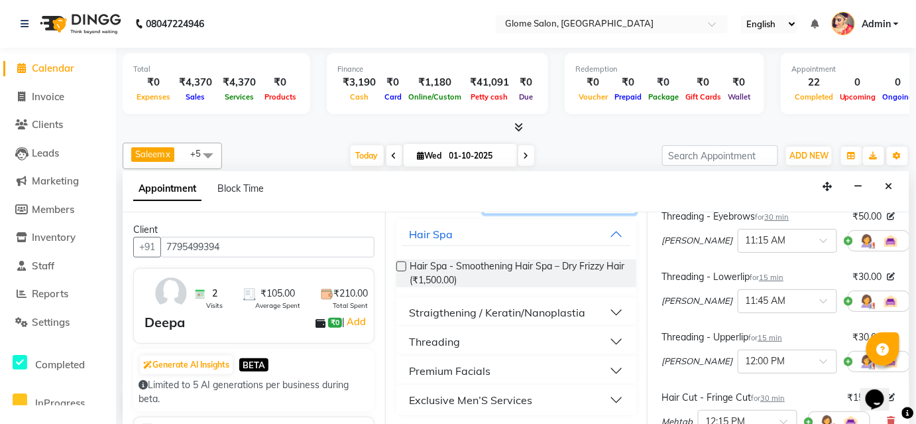
scroll to position [81, 0]
type input "th"
click at [497, 345] on button "Threading" at bounding box center [517, 341] width 230 height 24
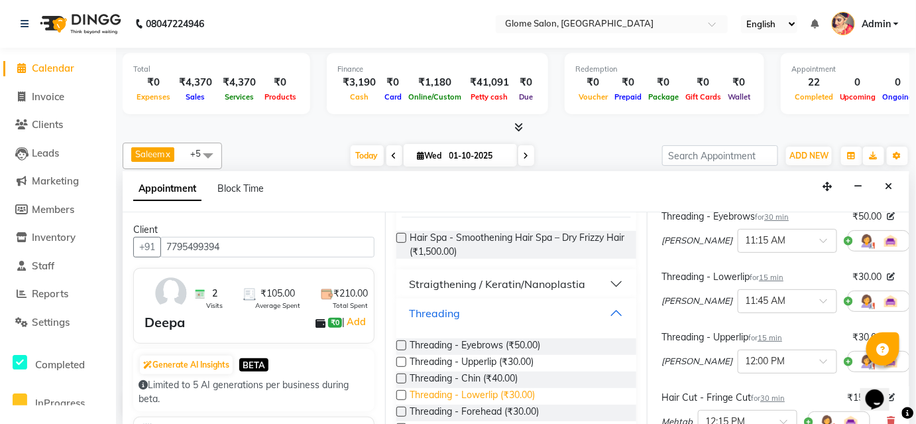
scroll to position [141, 0]
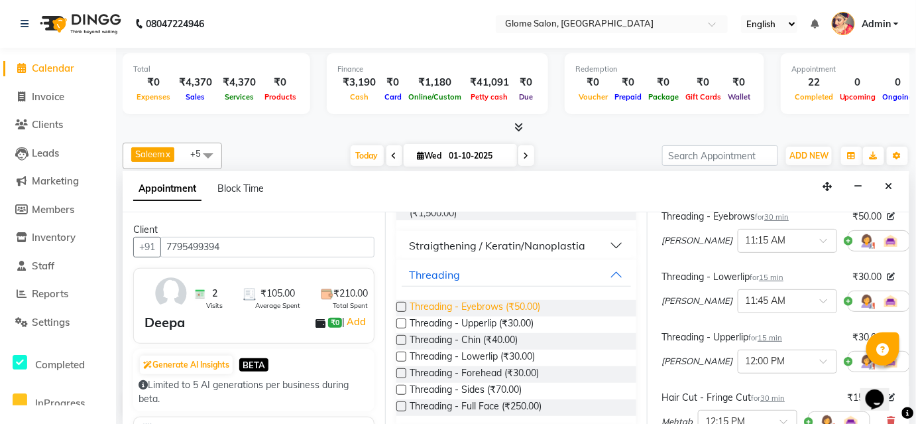
click at [459, 309] on span "Threading - Eyebrows (₹50.00)" at bounding box center [475, 308] width 131 height 17
checkbox input "false"
click at [455, 379] on span "Threading - Forehead (₹30.00)" at bounding box center [474, 374] width 129 height 17
checkbox input "false"
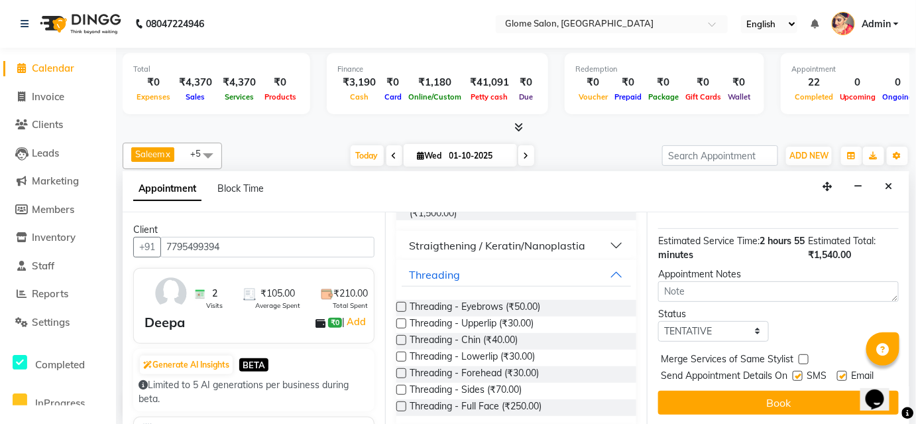
scroll to position [555, 0]
click at [701, 322] on select "Select TENTATIVE CONFIRM CHECK-IN UPCOMING" at bounding box center [713, 331] width 110 height 21
select select "confirm booking"
click at [658, 321] on select "Select TENTATIVE CONFIRM CHECK-IN UPCOMING" at bounding box center [713, 331] width 110 height 21
click at [703, 392] on button "Book" at bounding box center [778, 402] width 241 height 24
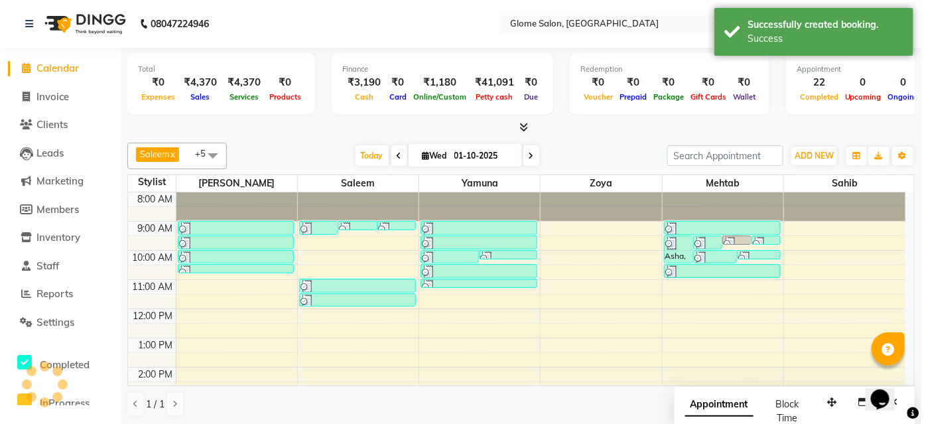
scroll to position [0, 0]
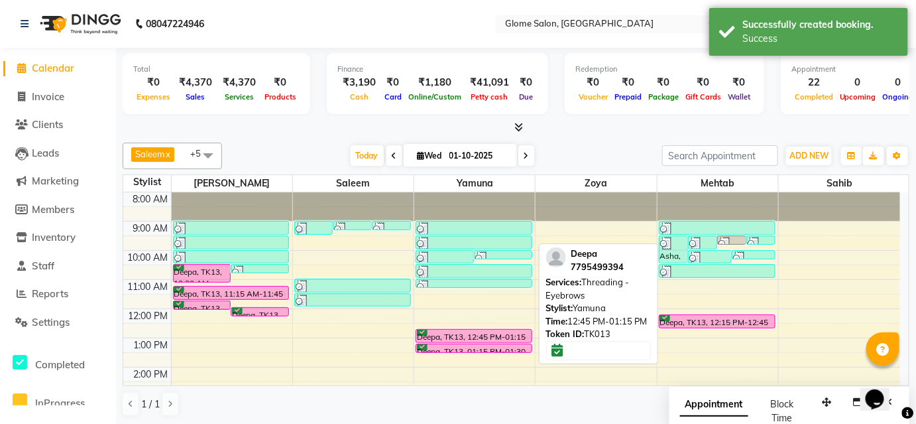
click at [455, 331] on div "Deepa, TK13, 12:45 PM-01:15 PM, Threading - Eyebrows" at bounding box center [473, 335] width 115 height 13
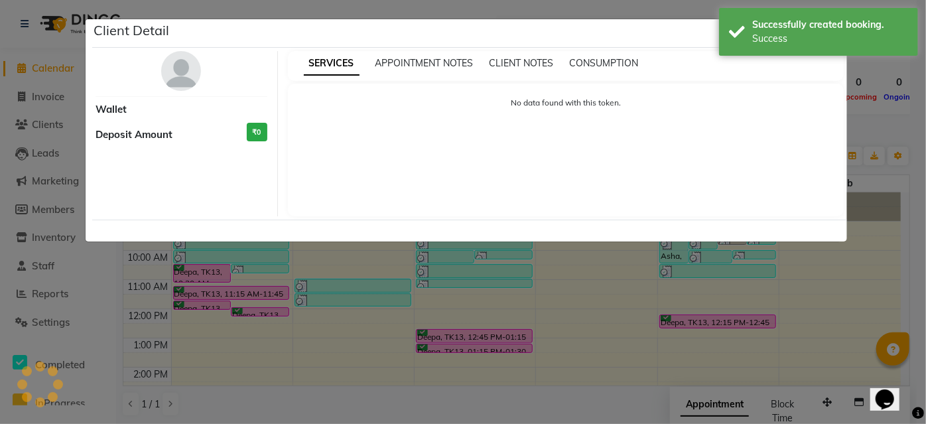
select select "6"
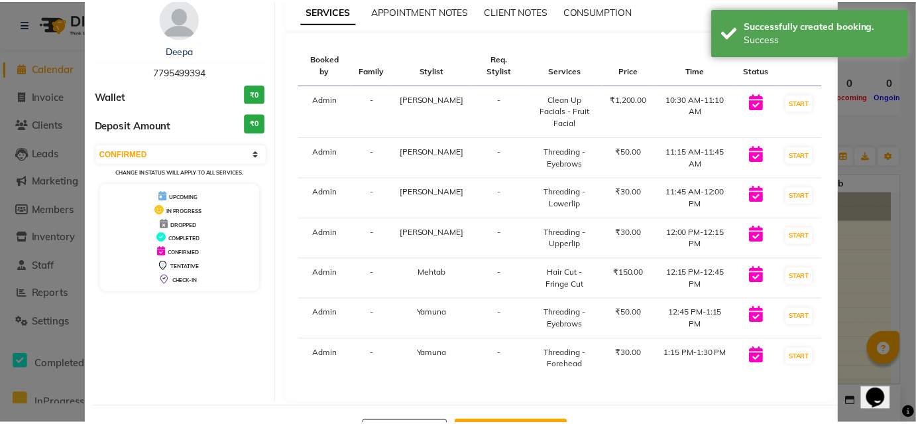
scroll to position [99, 0]
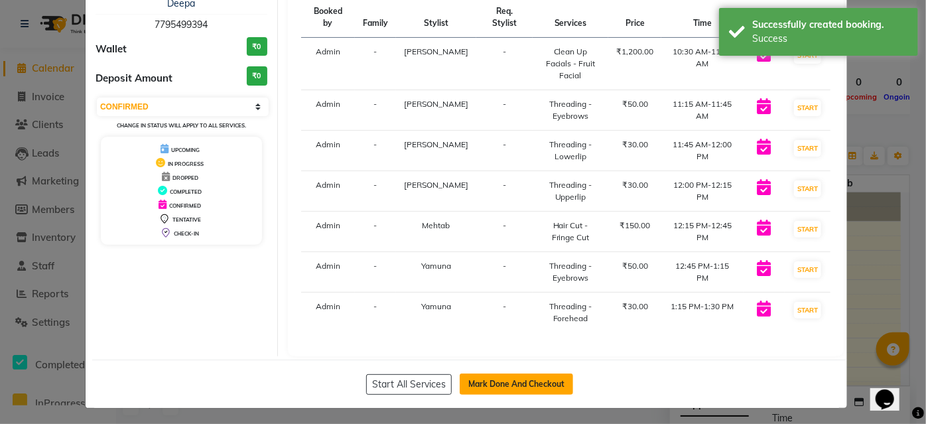
click at [491, 375] on button "Mark Done And Checkout" at bounding box center [515, 383] width 113 height 21
select select "service"
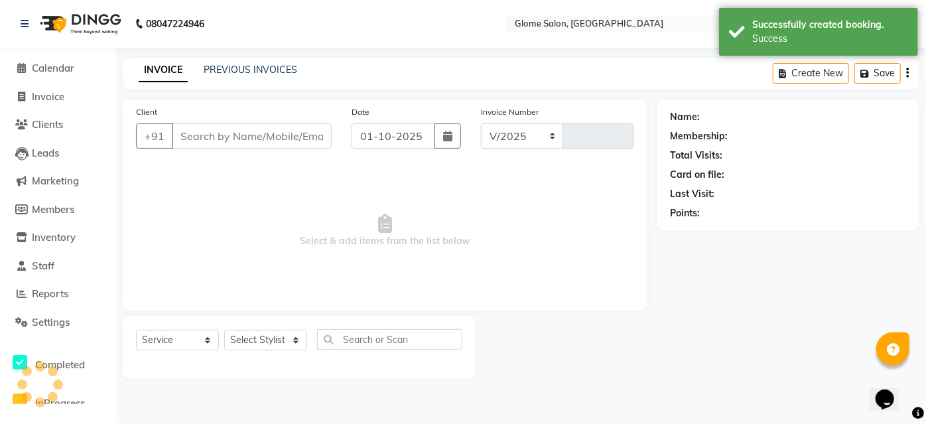
select select "5199"
type input "2552"
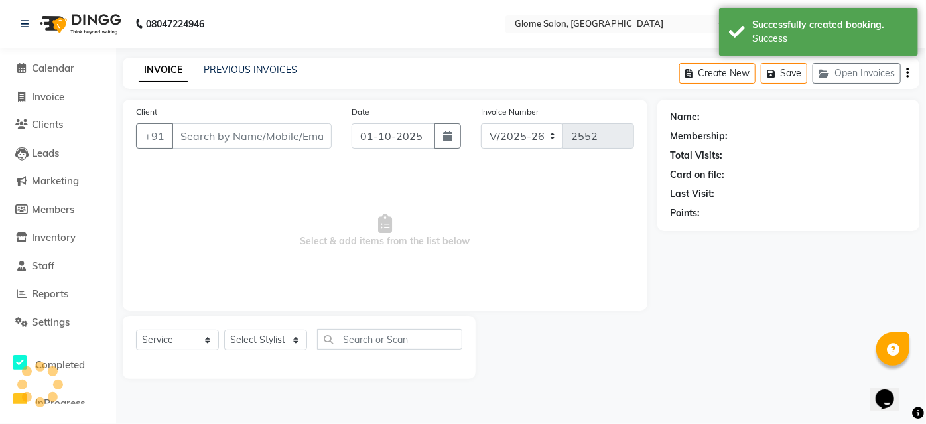
type input "7795499394"
select select "87909"
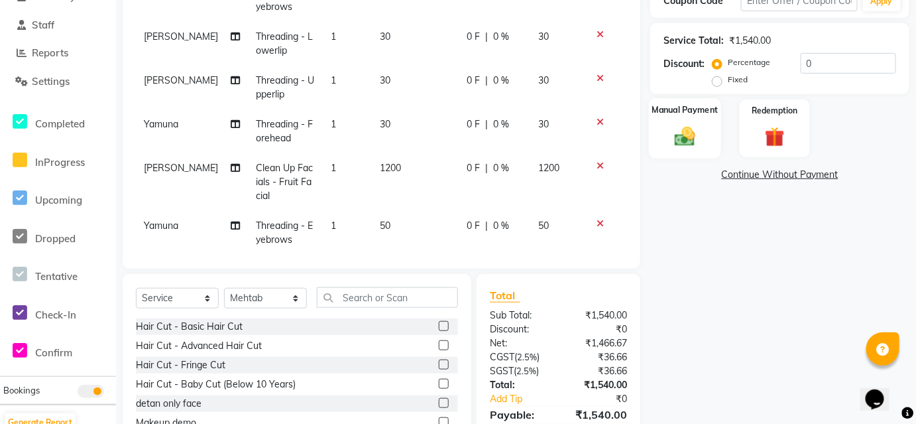
scroll to position [60, 0]
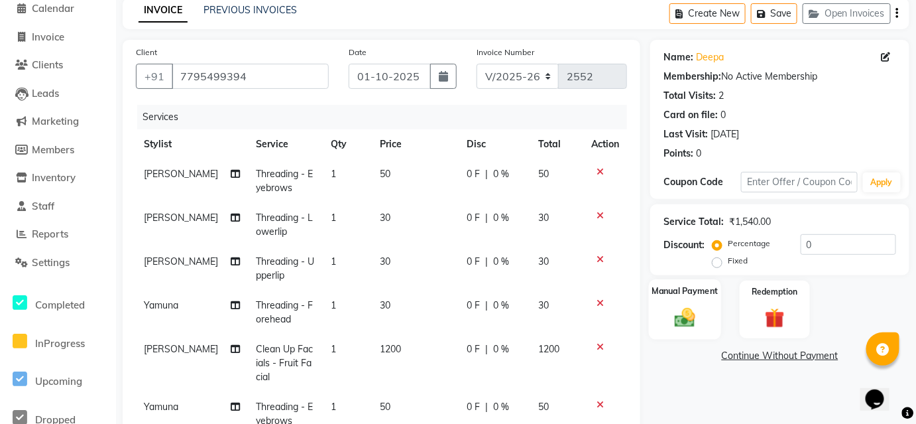
click at [689, 313] on img at bounding box center [685, 317] width 34 height 24
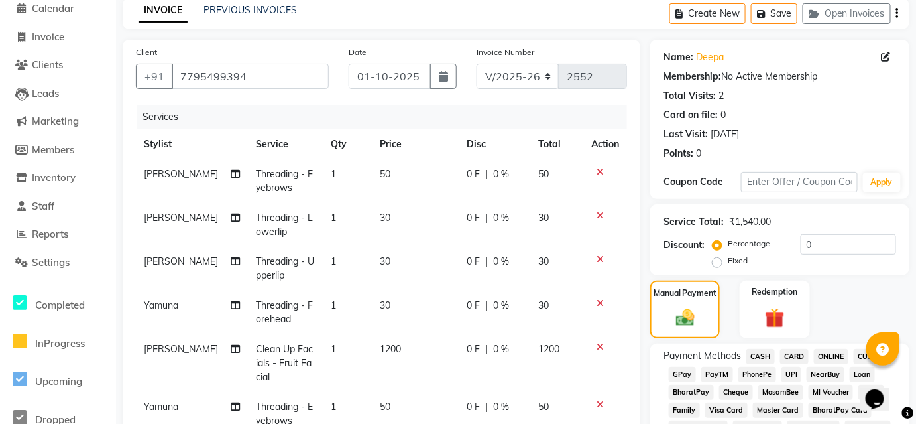
click at [788, 372] on span "UPI" at bounding box center [792, 374] width 21 height 15
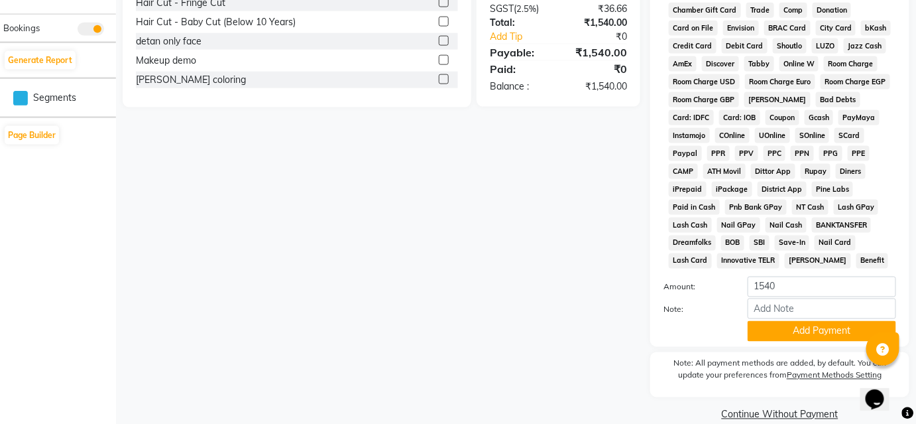
scroll to position [625, 0]
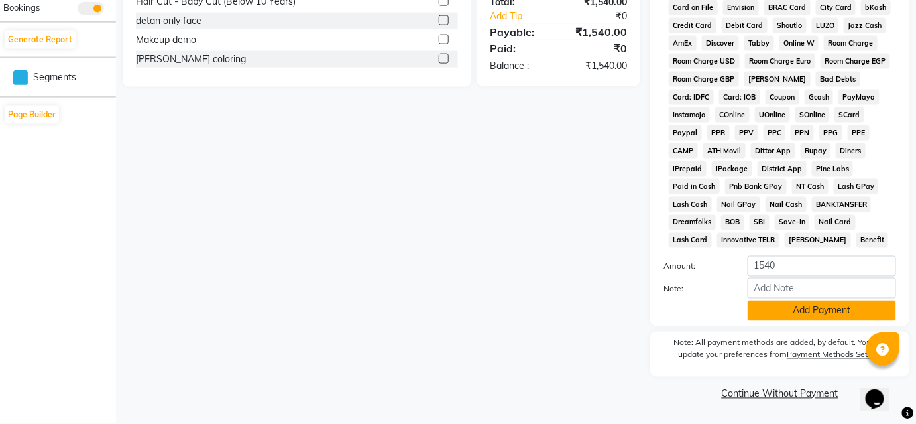
click at [784, 308] on button "Add Payment" at bounding box center [822, 310] width 149 height 21
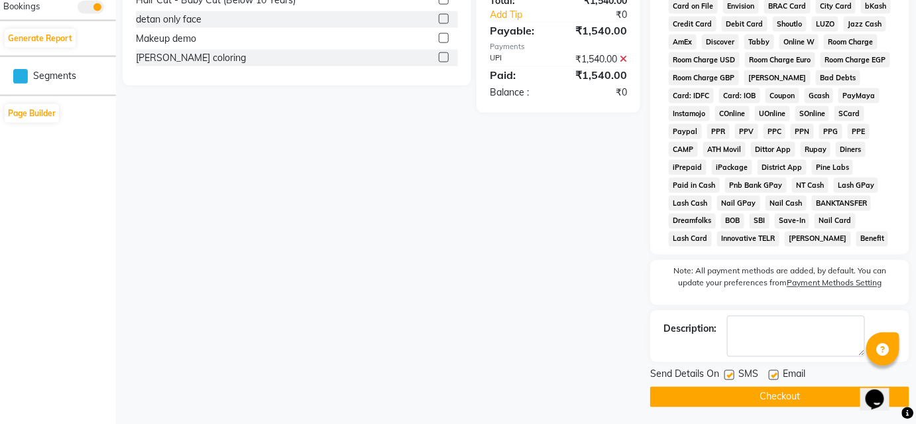
click at [732, 391] on button "Checkout" at bounding box center [779, 397] width 259 height 21
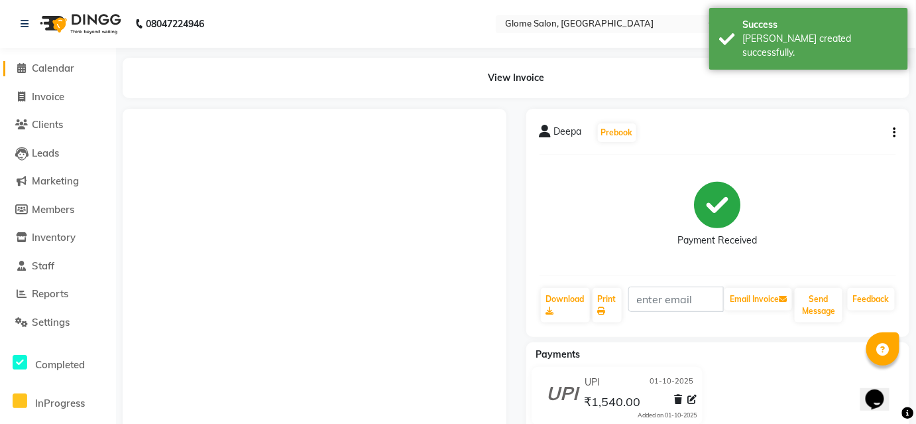
click at [51, 66] on span "Calendar" at bounding box center [53, 68] width 42 height 13
